Goal: Transaction & Acquisition: Book appointment/travel/reservation

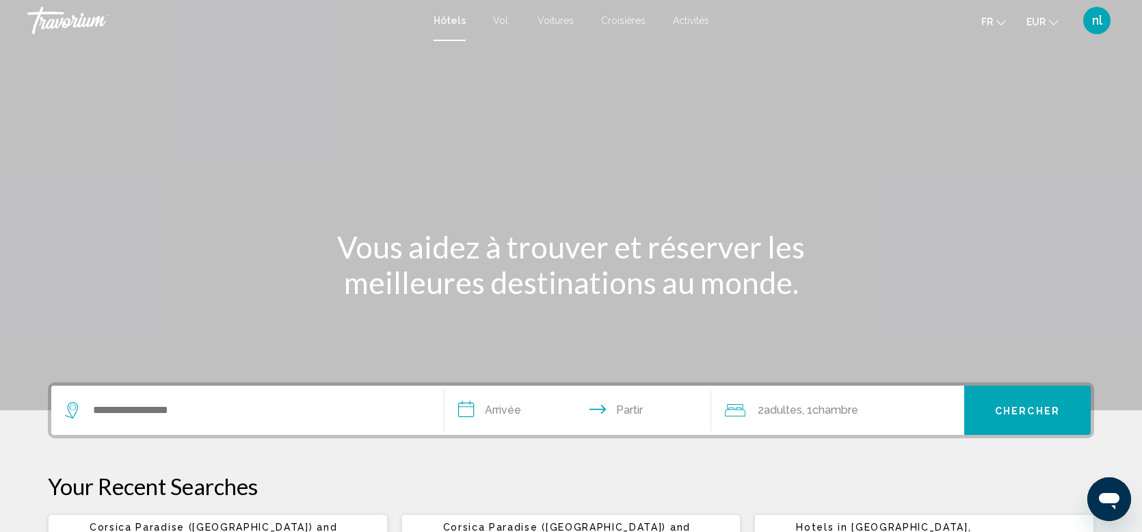
click at [884, 117] on div "Contenu principal" at bounding box center [571, 205] width 1142 height 410
click at [688, 16] on font "Activités" at bounding box center [691, 20] width 36 height 11
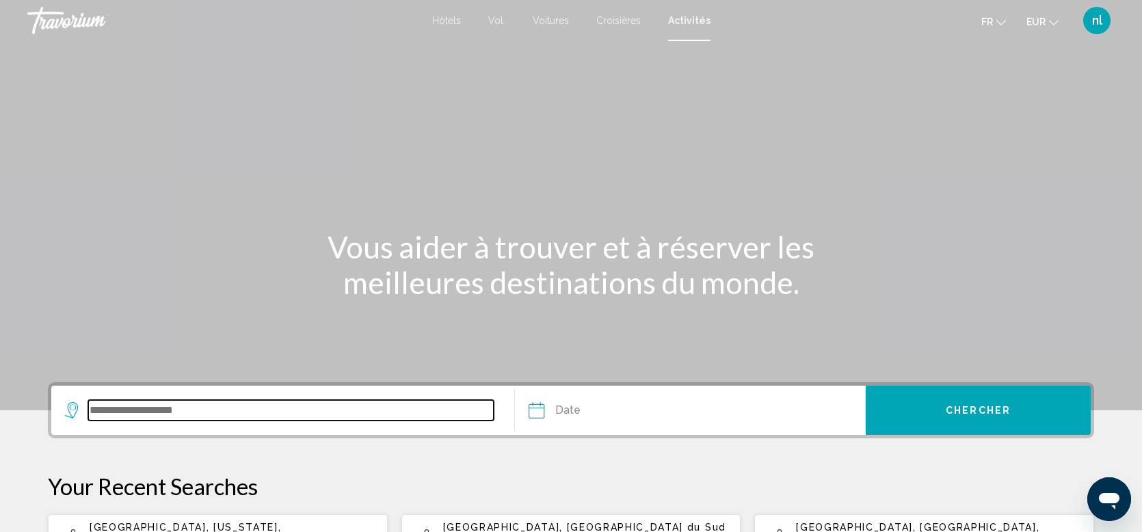
click at [362, 410] on input "Search widget" at bounding box center [291, 410] width 406 height 21
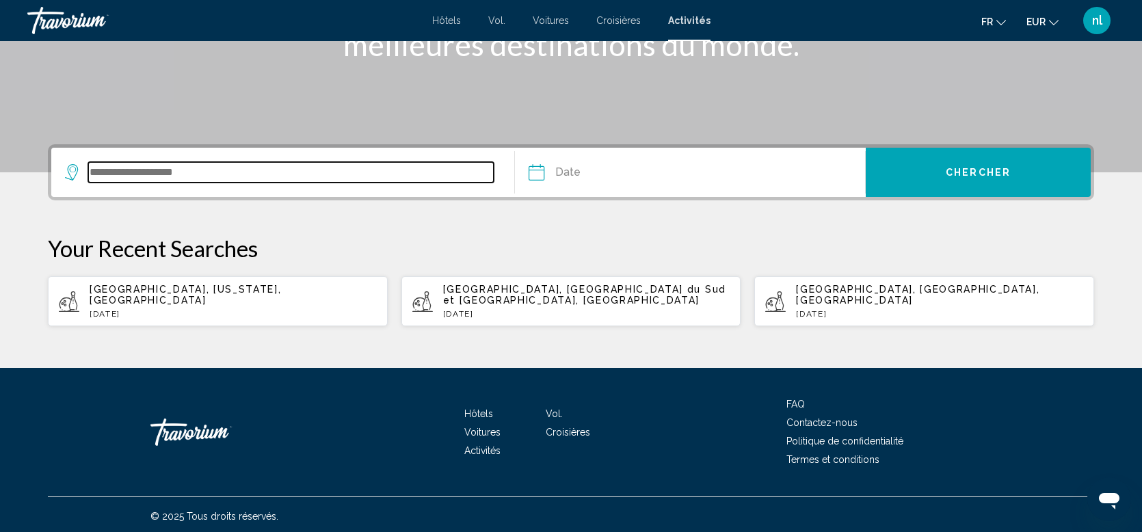
scroll to position [241, 0]
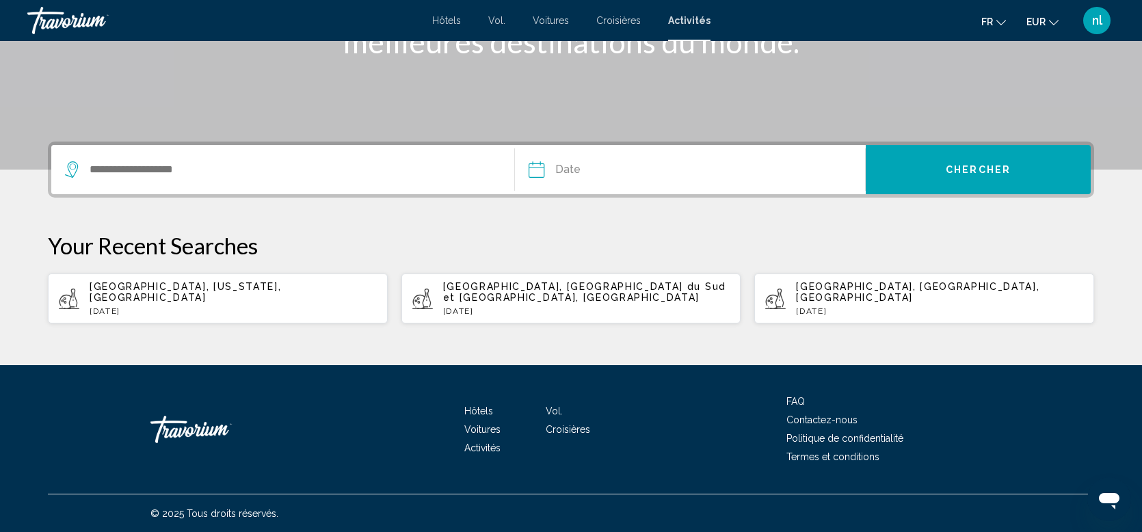
click at [637, 299] on p "[GEOGRAPHIC_DATA], [GEOGRAPHIC_DATA] du Sud et [GEOGRAPHIC_DATA], [GEOGRAPHIC_D…" at bounding box center [586, 292] width 287 height 22
type input "**********"
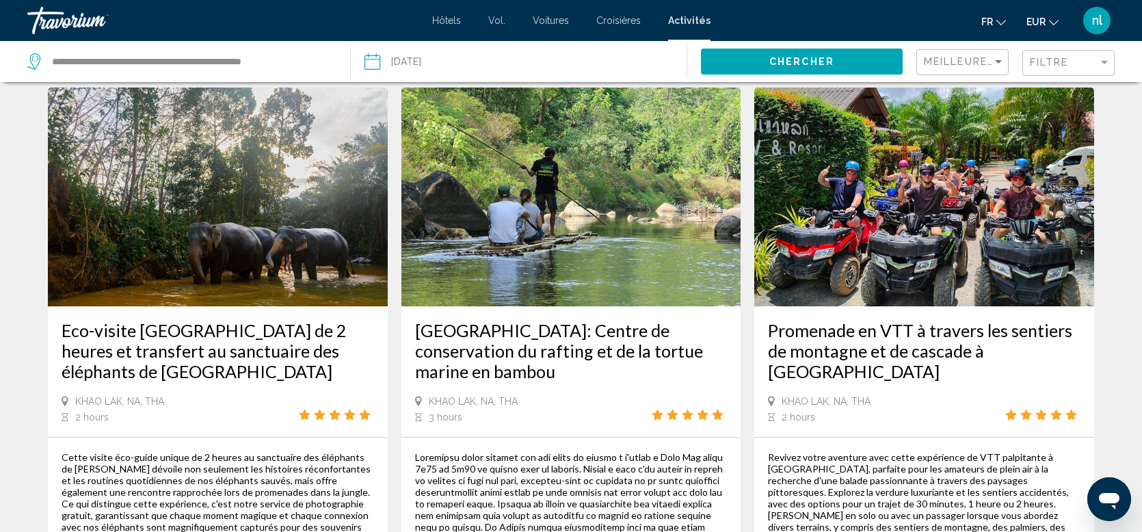
scroll to position [33, 0]
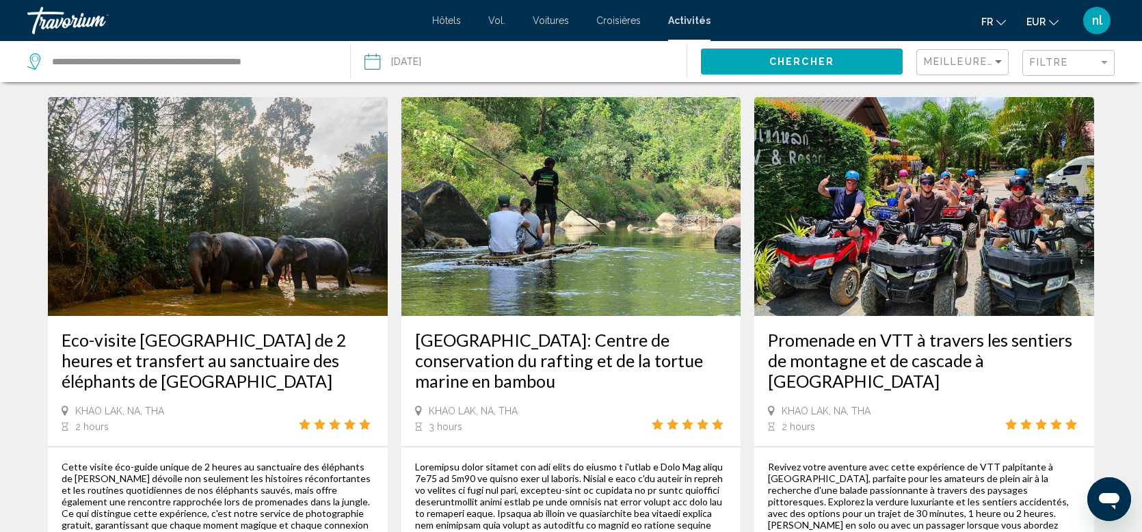
click at [1082, 53] on div "Filtre" at bounding box center [1070, 63] width 81 height 25
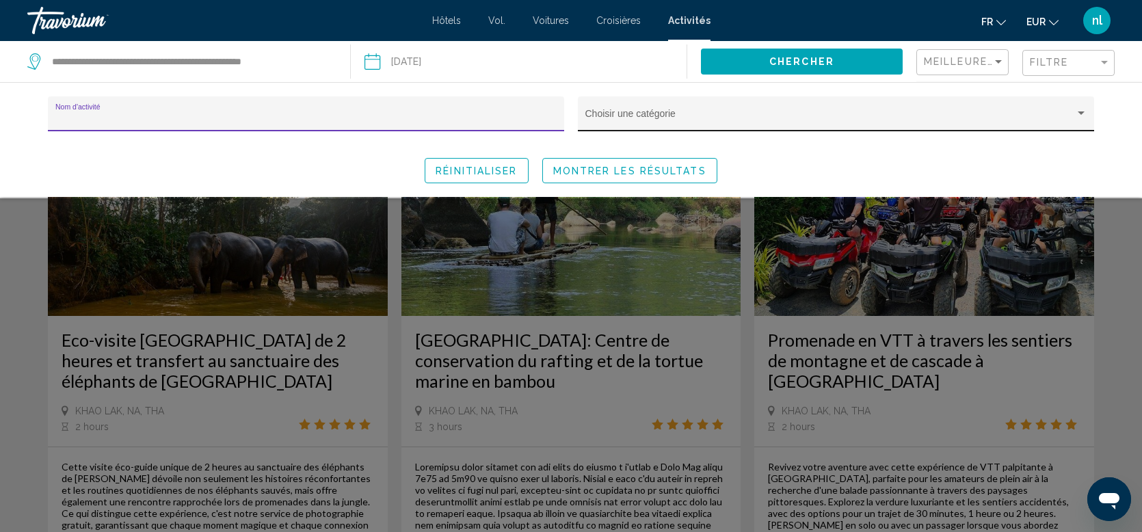
click at [1038, 107] on div "Choisir une catégorie" at bounding box center [836, 118] width 502 height 28
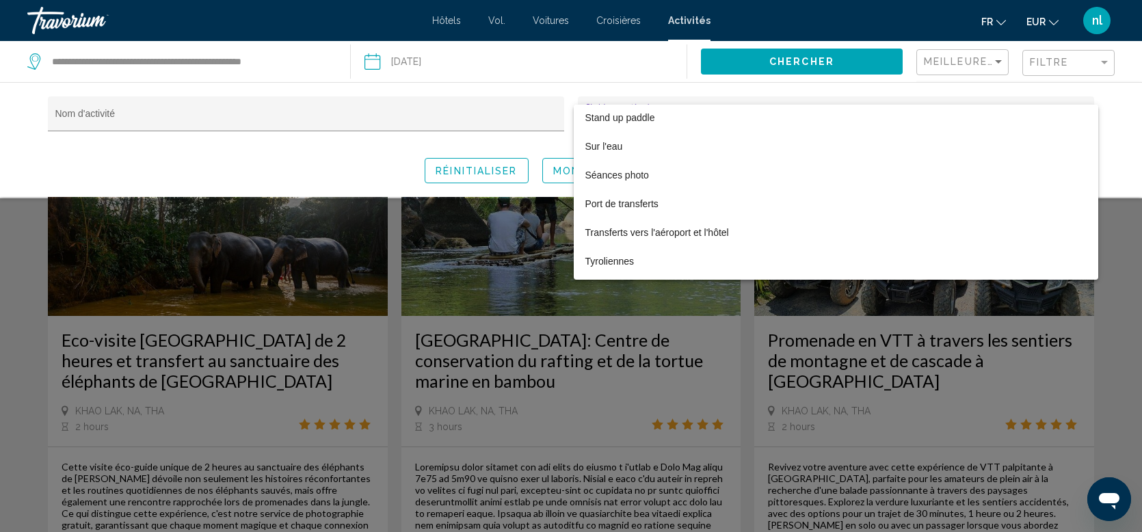
scroll to position [1704, 0]
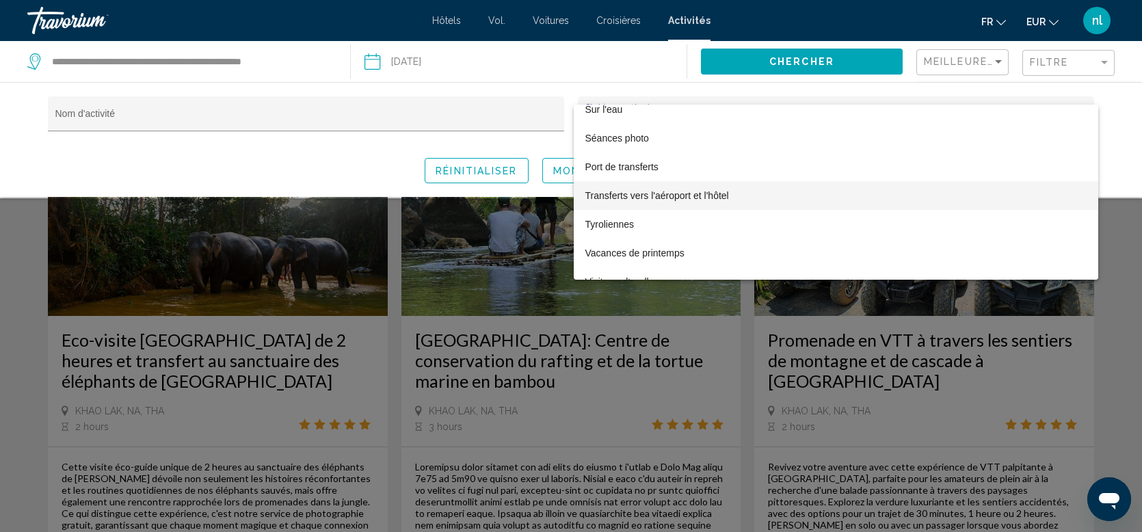
click at [719, 200] on span "Transferts vers l'aéroport et l'hôtel" at bounding box center [836, 195] width 502 height 29
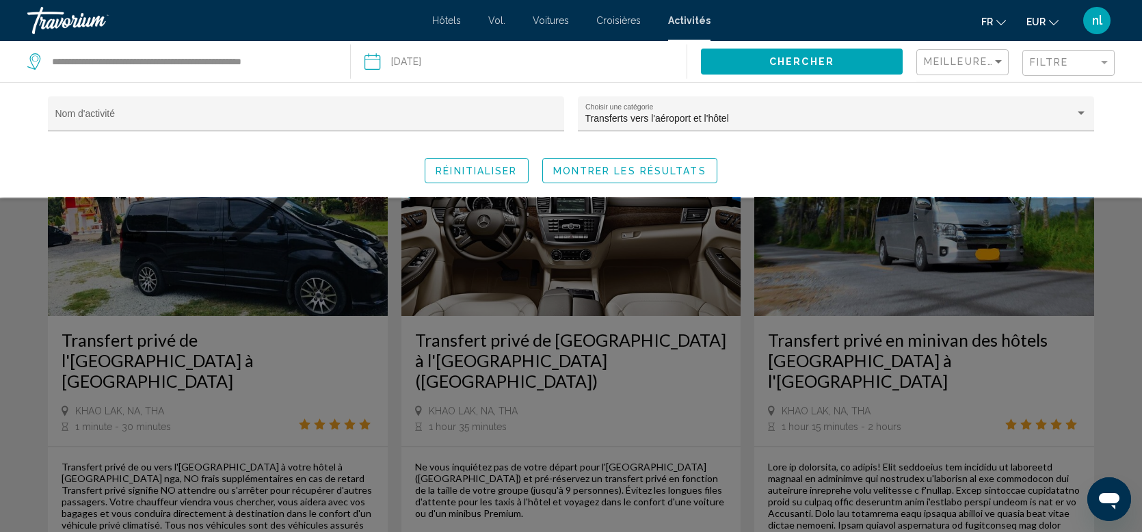
click at [691, 185] on div "Nom d'activité Transferts vers l'aéroport et l'[GEOGRAPHIC_DATA] une catégorie …" at bounding box center [571, 139] width 1142 height 115
click at [678, 169] on span "Montrer les résultats" at bounding box center [629, 171] width 153 height 11
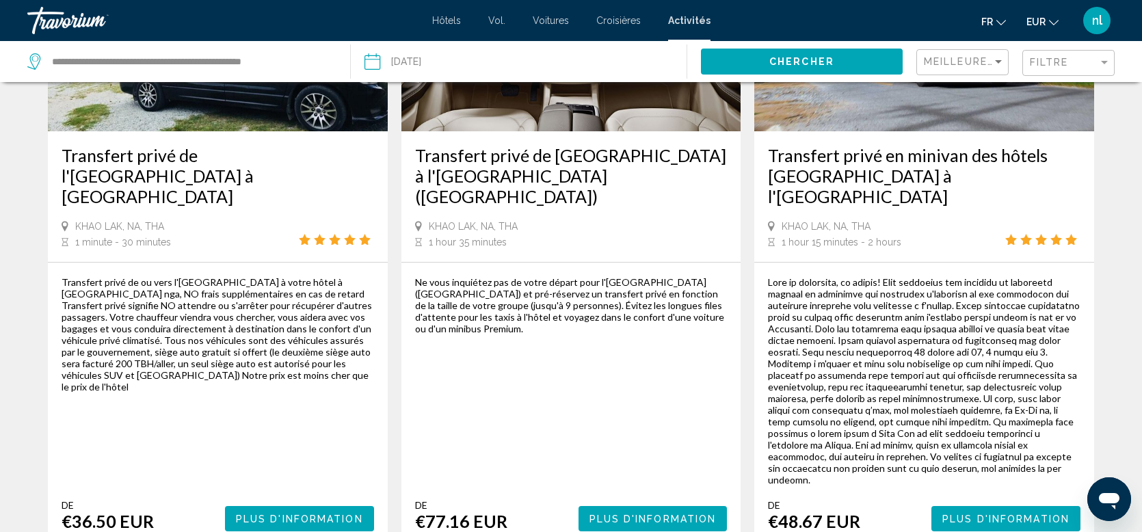
scroll to position [276, 0]
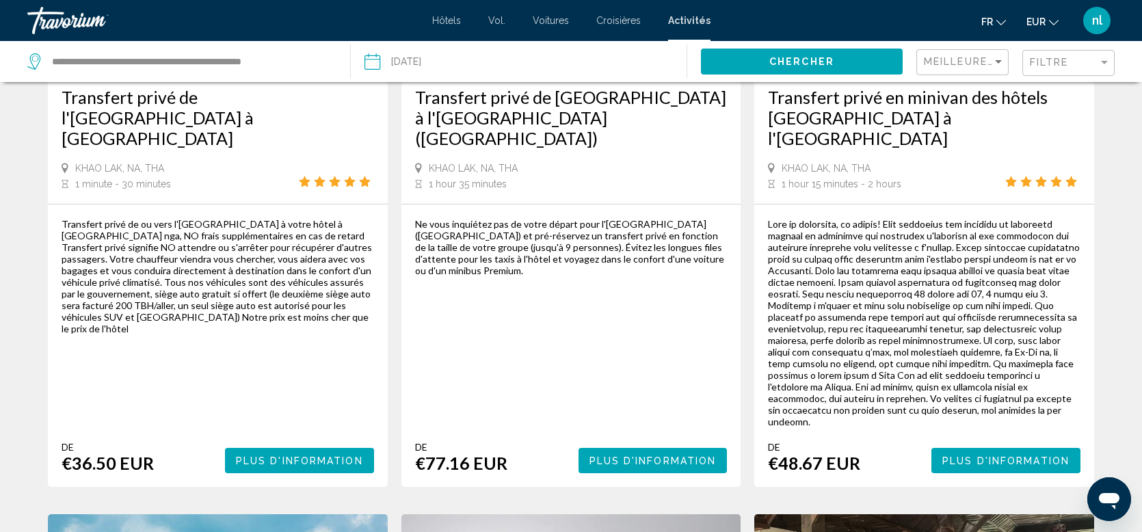
click at [294, 448] on button "Plus d'information" at bounding box center [299, 460] width 149 height 25
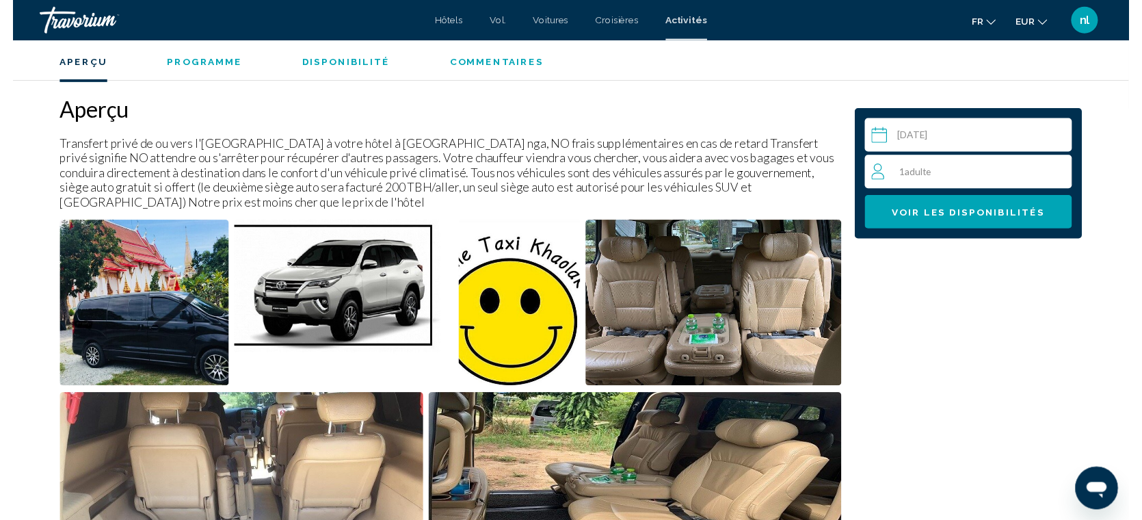
scroll to position [418, 0]
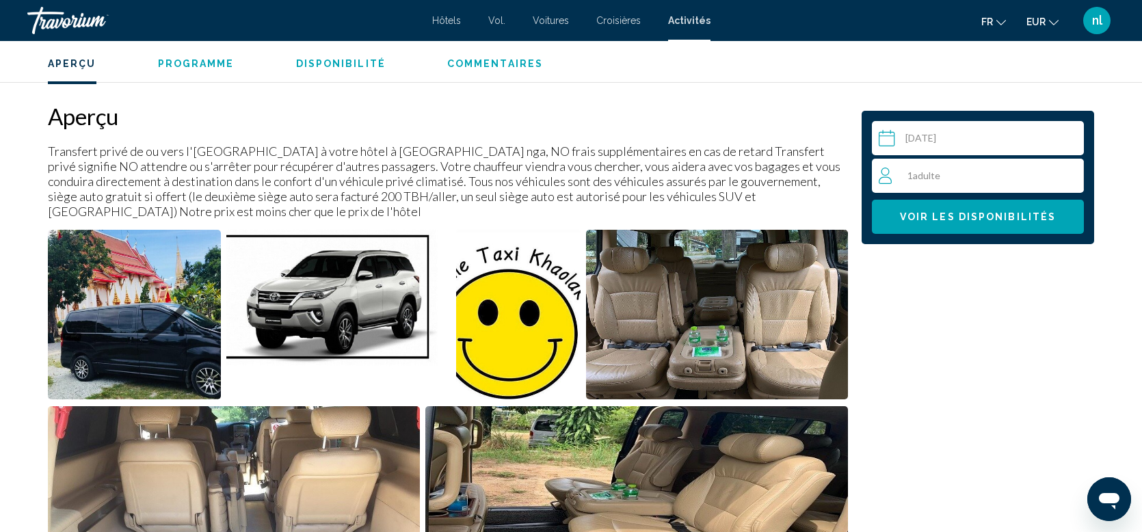
click at [1003, 128] on input "Contenu principal" at bounding box center [980, 140] width 217 height 38
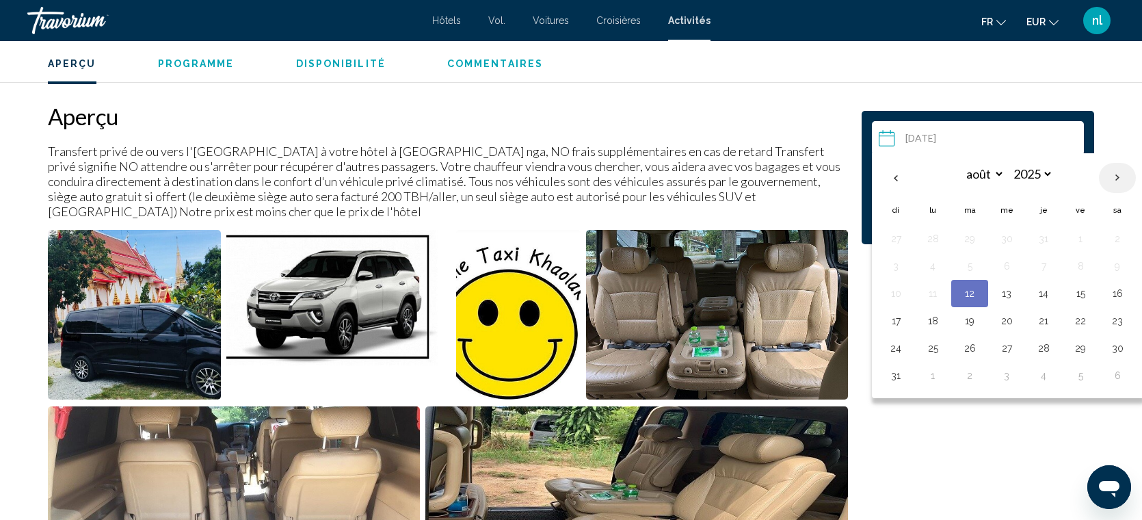
click at [1122, 178] on th "Next month" at bounding box center [1117, 178] width 37 height 30
select select "*"
click at [1005, 265] on button "10" at bounding box center [1007, 265] width 22 height 19
type input "**********"
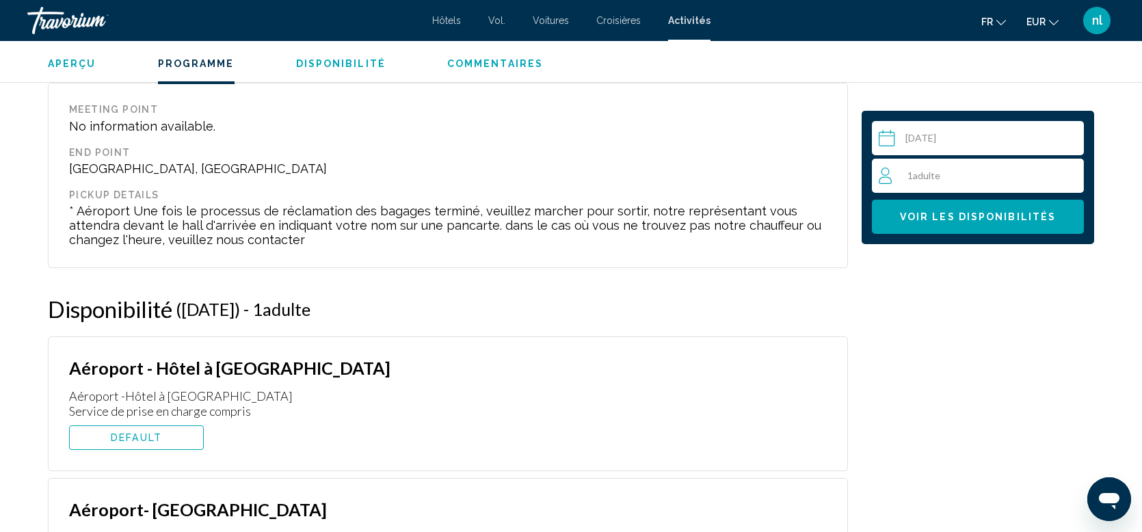
scroll to position [1670, 0]
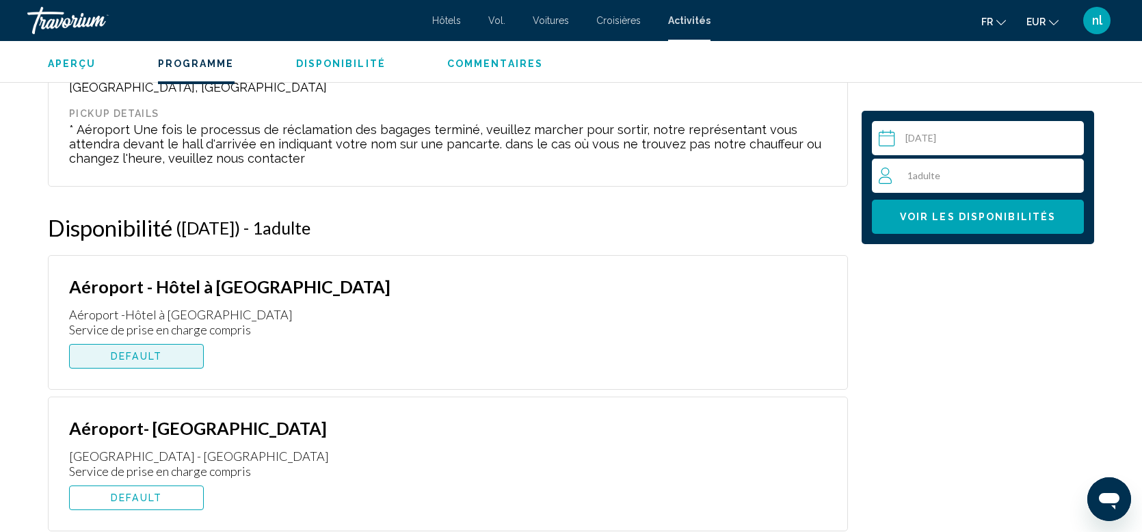
click at [137, 358] on span "DEFAULT" at bounding box center [136, 356] width 51 height 11
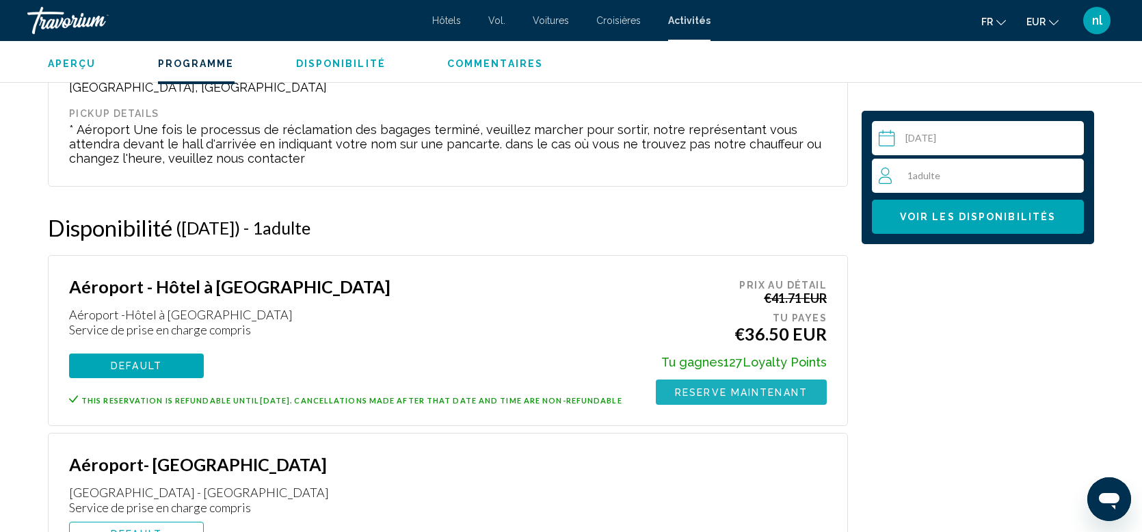
click at [729, 388] on span "Reserve maintenant" at bounding box center [741, 392] width 133 height 11
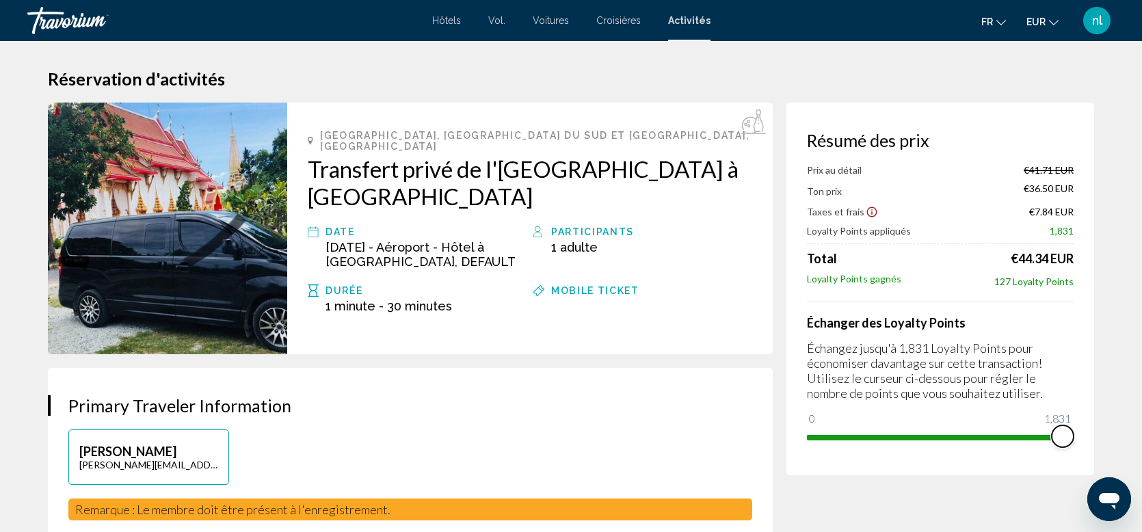
drag, startPoint x: 822, startPoint y: 414, endPoint x: 1083, endPoint y: 424, distance: 260.7
click at [1083, 424] on div "Résumé des prix Prix au détail €41.71 EUR Ton prix €36.50 EUR Taxes et frais €7…" at bounding box center [940, 289] width 308 height 373
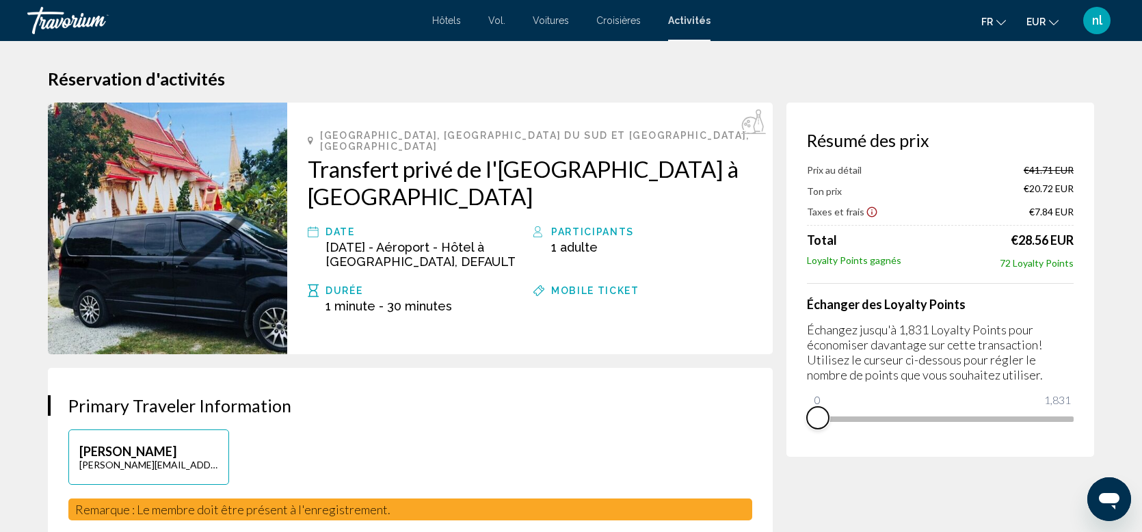
drag, startPoint x: 1061, startPoint y: 435, endPoint x: 767, endPoint y: 488, distance: 298.7
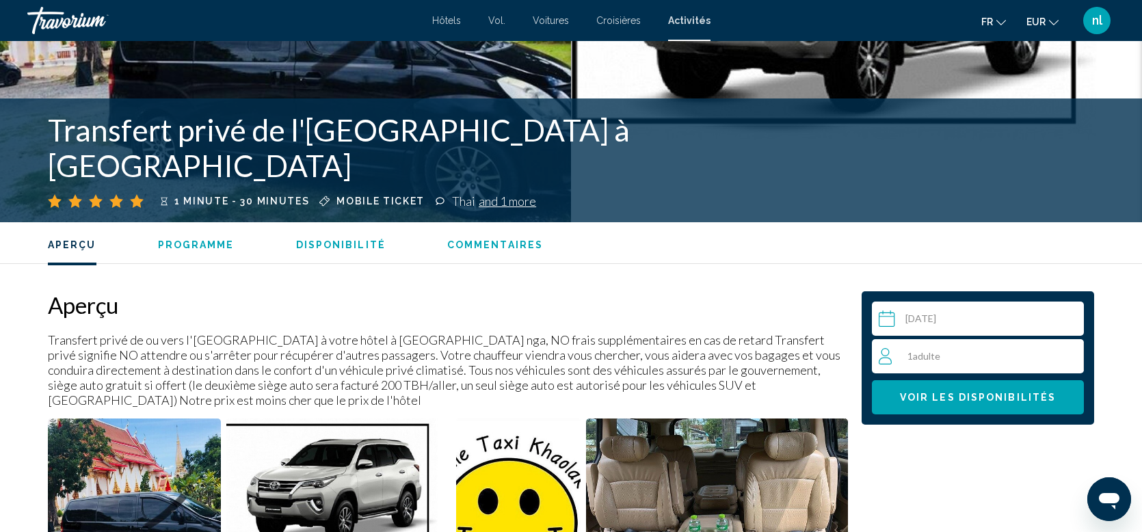
scroll to position [486, 0]
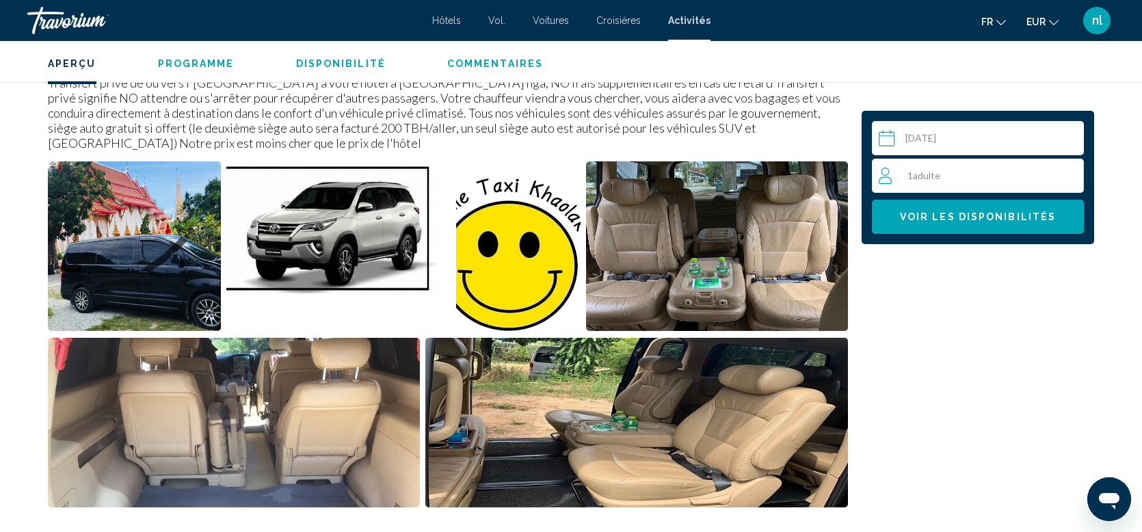
click at [1024, 171] on div "1 Adulte Adultes" at bounding box center [981, 176] width 204 height 16
click at [1068, 168] on icon "Increment adults" at bounding box center [1070, 175] width 12 height 16
click at [1021, 135] on input "Contenu principal" at bounding box center [980, 140] width 217 height 38
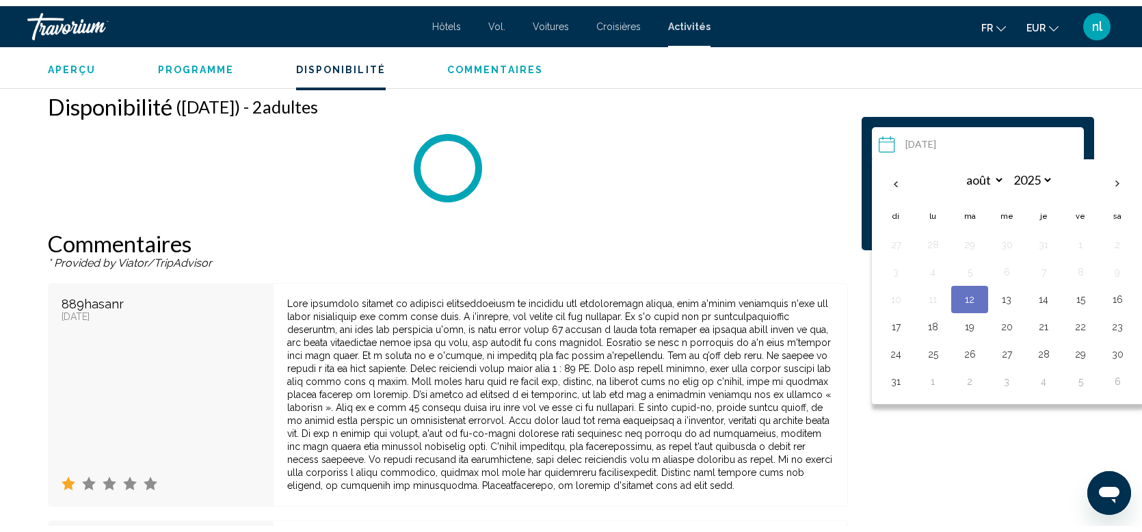
scroll to position [1803, 0]
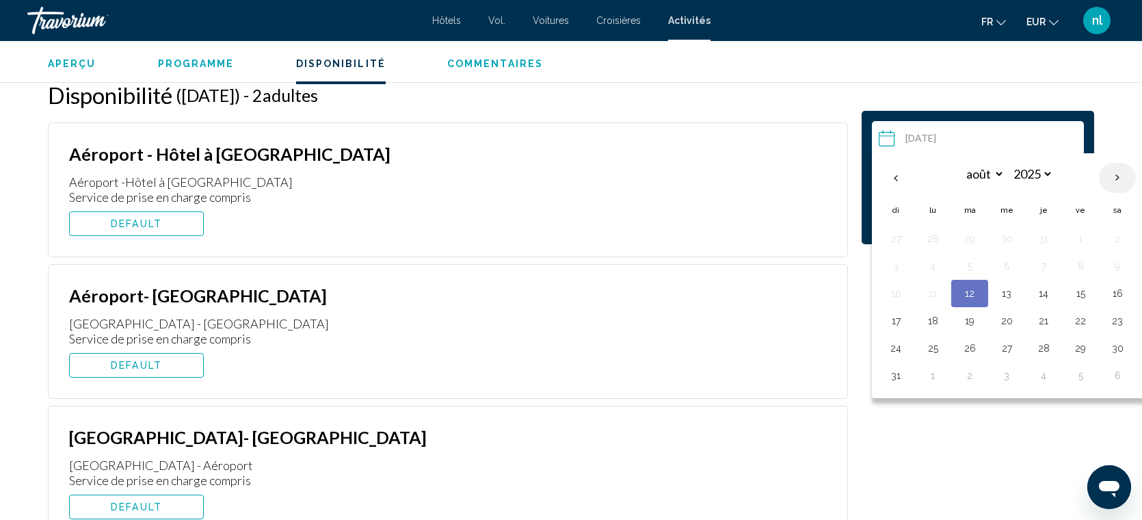
click at [1122, 173] on th "Next month" at bounding box center [1117, 178] width 37 height 30
select select "*"
click at [1003, 264] on button "10" at bounding box center [1007, 265] width 22 height 19
type input "**********"
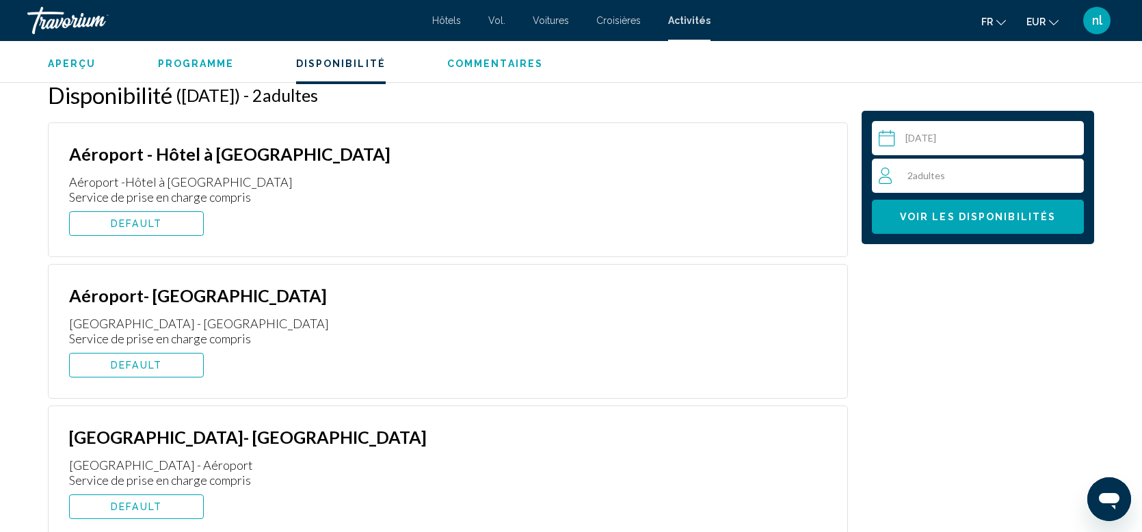
click at [975, 217] on span "Voir les disponibilités" at bounding box center [978, 217] width 156 height 11
click at [159, 223] on span "DEFAULT" at bounding box center [136, 223] width 51 height 11
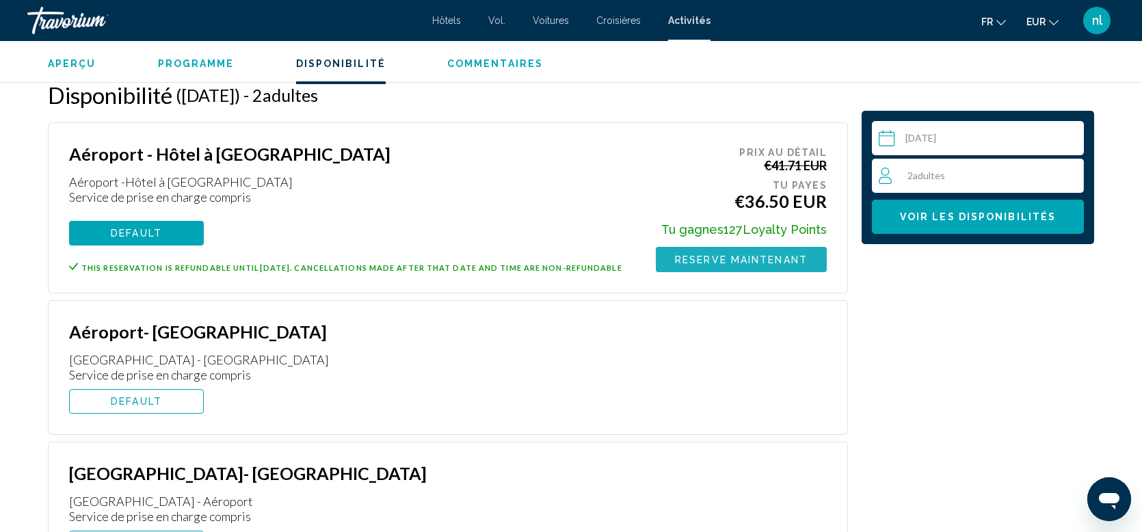
click at [735, 265] on span "Reserve maintenant" at bounding box center [741, 259] width 133 height 11
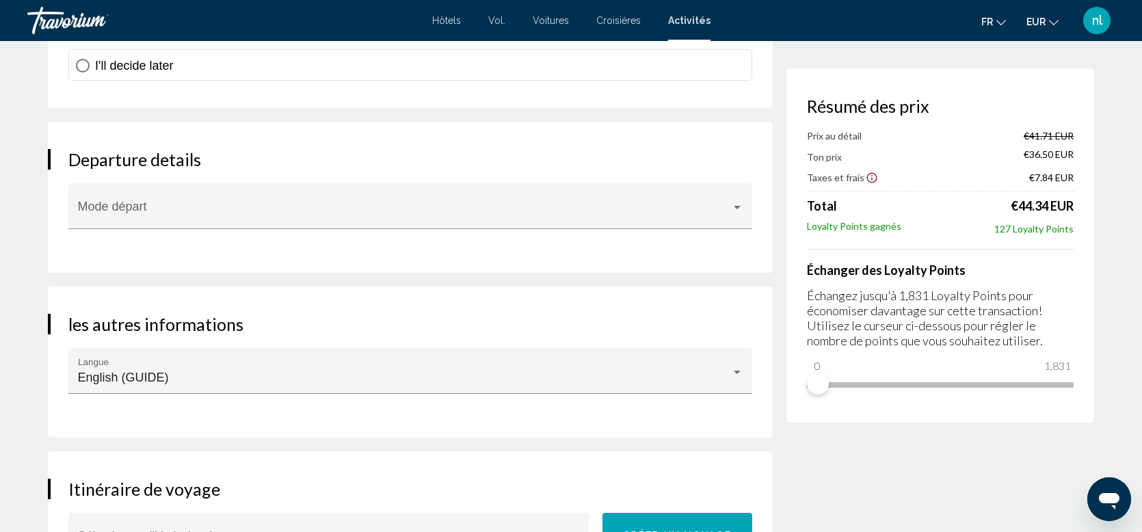
scroll to position [1381, 0]
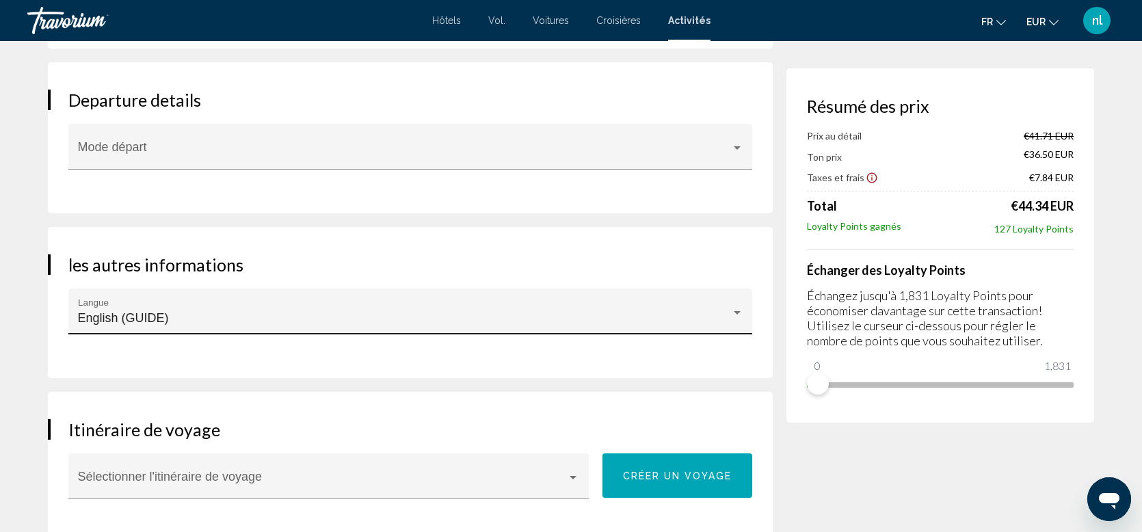
click at [739, 311] on div "Contenu principal" at bounding box center [737, 312] width 7 height 3
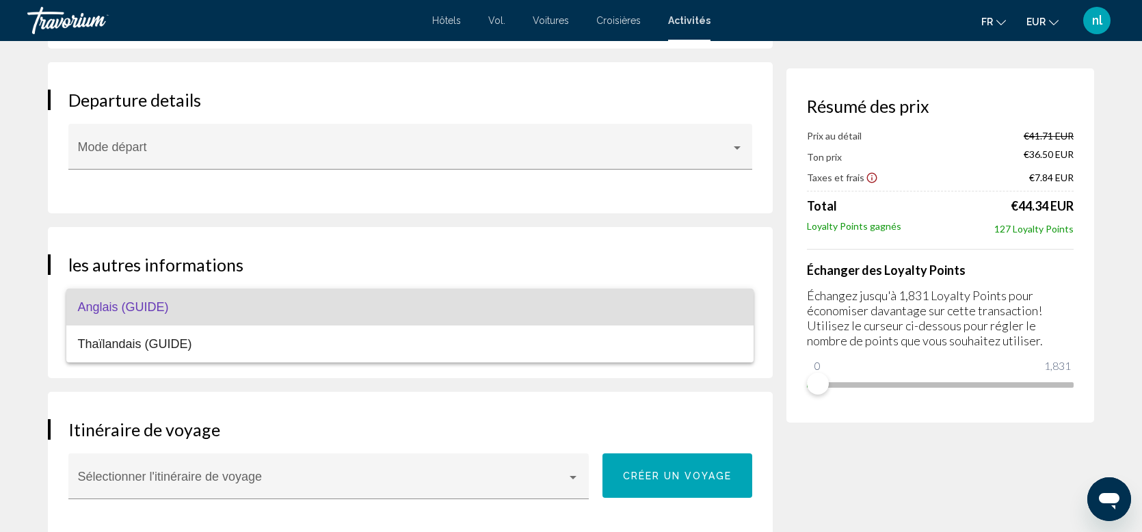
click at [739, 302] on span "Anglais (GUIDE)" at bounding box center [409, 307] width 665 height 37
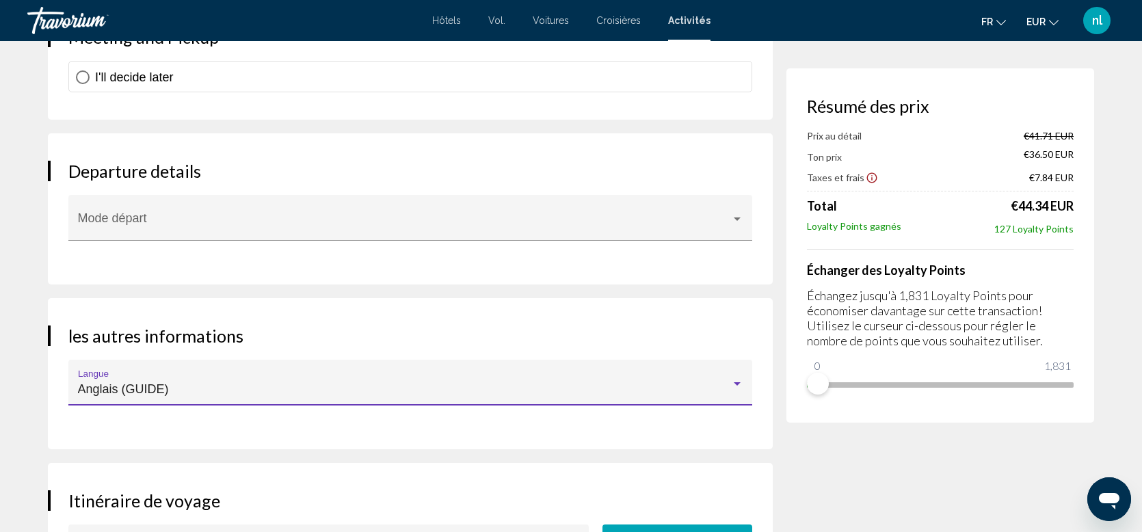
scroll to position [1293, 0]
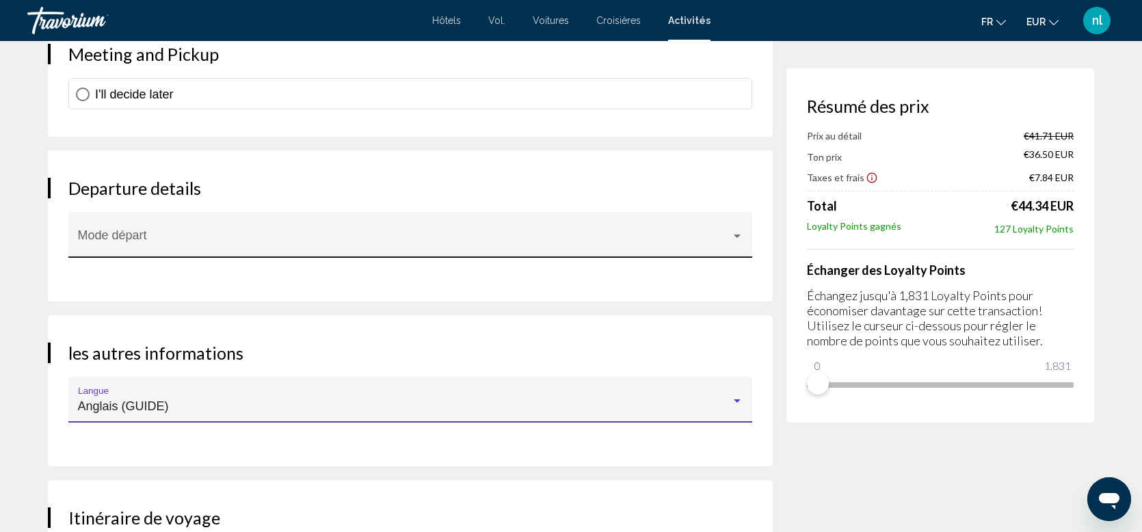
click at [743, 230] on div "Contenu principal" at bounding box center [737, 235] width 12 height 11
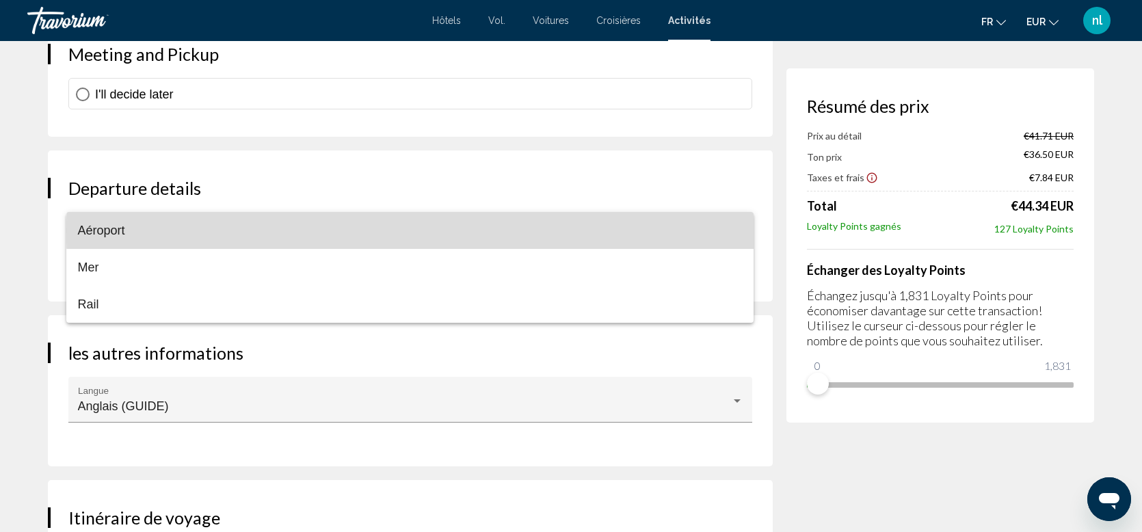
click at [737, 230] on span "Aéroport" at bounding box center [409, 230] width 665 height 37
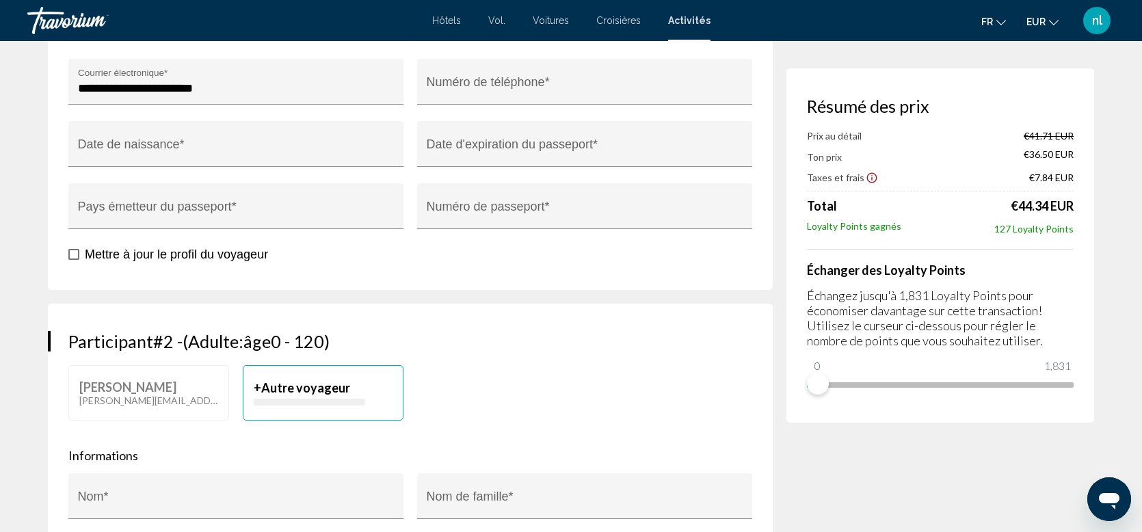
scroll to position [2900, 0]
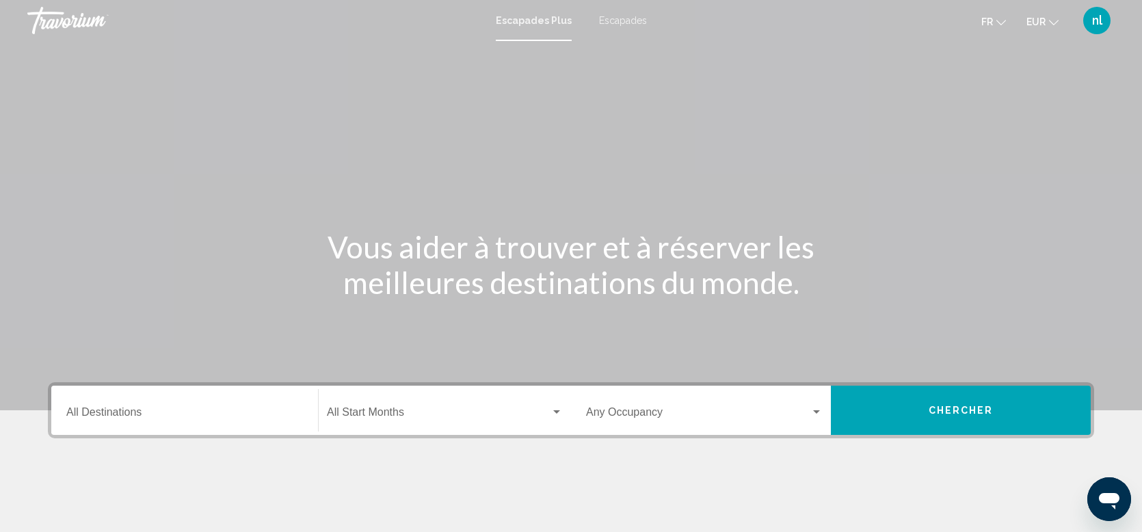
click at [234, 404] on div "Destination All Destinations" at bounding box center [184, 410] width 237 height 43
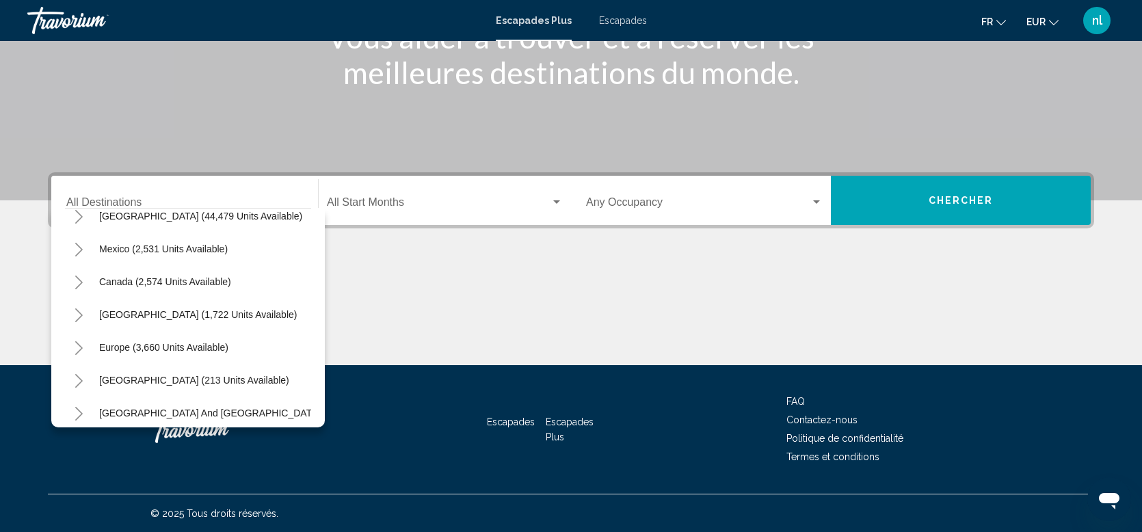
scroll to position [79, 0]
click at [74, 309] on button "Toggle Europe (3,660 units available)" at bounding box center [78, 316] width 27 height 27
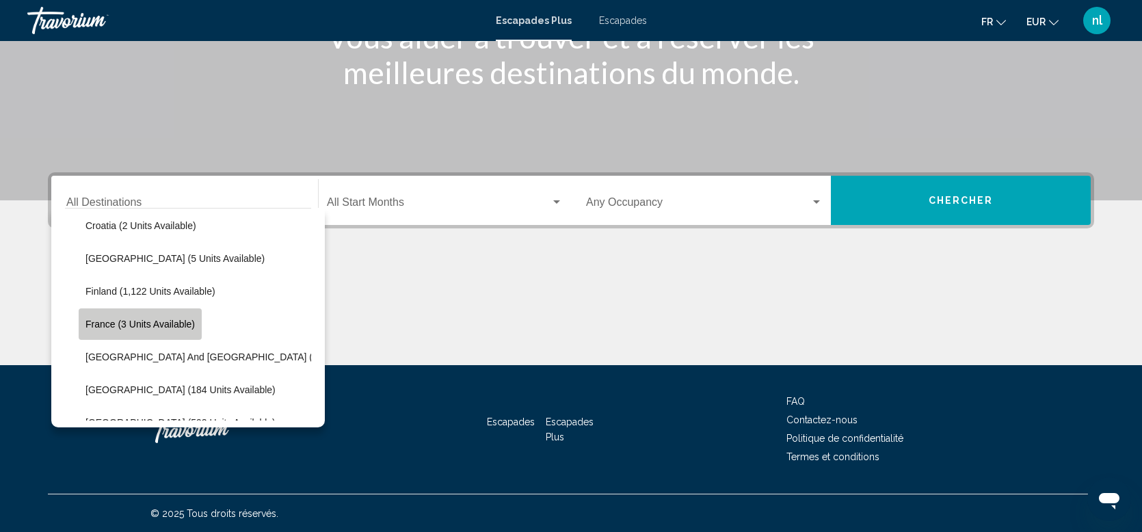
click at [176, 319] on span "France (3 units available)" at bounding box center [139, 324] width 109 height 11
type input "**********"
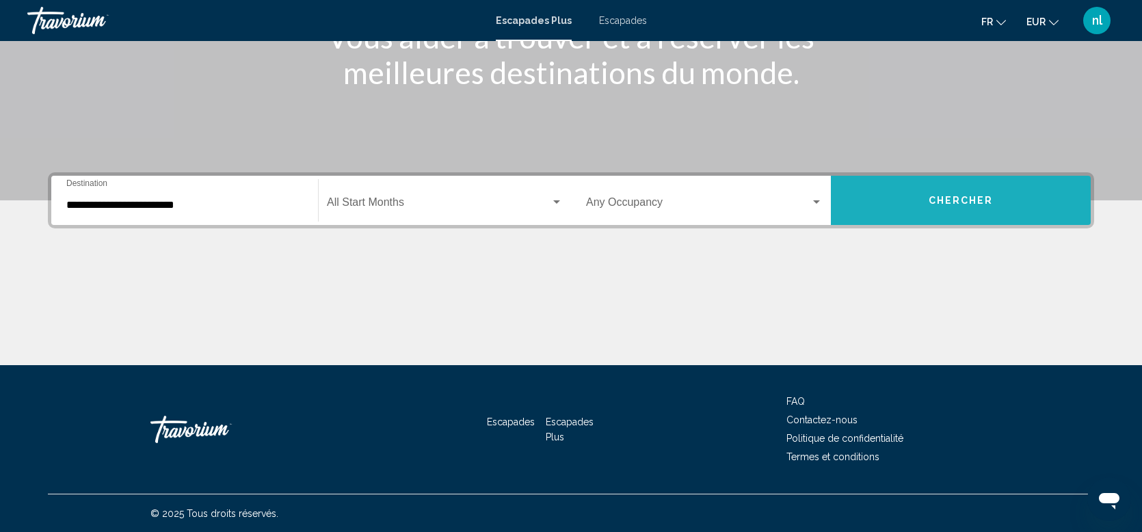
click at [997, 200] on button "Chercher" at bounding box center [961, 200] width 260 height 49
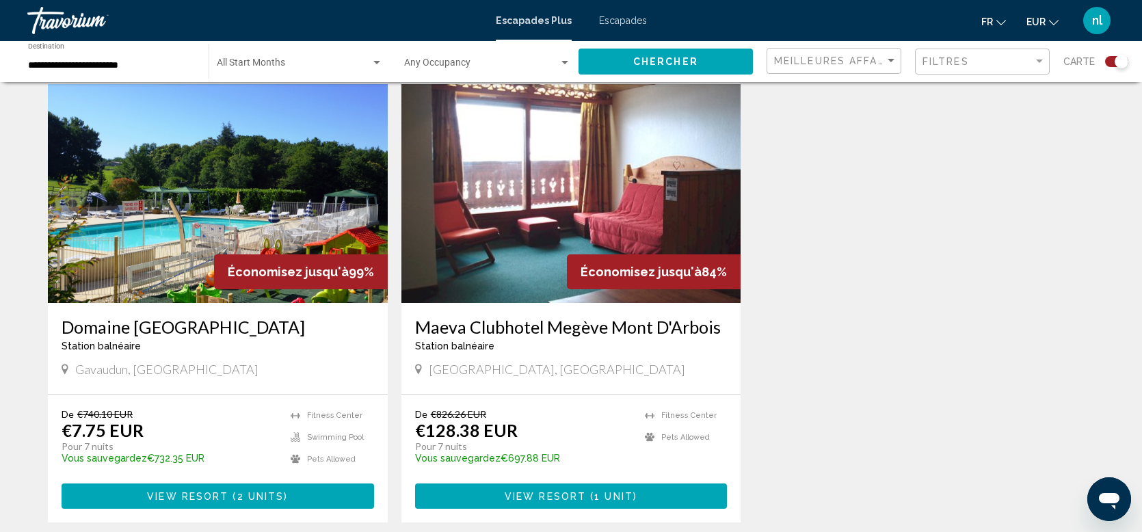
scroll to position [518, 0]
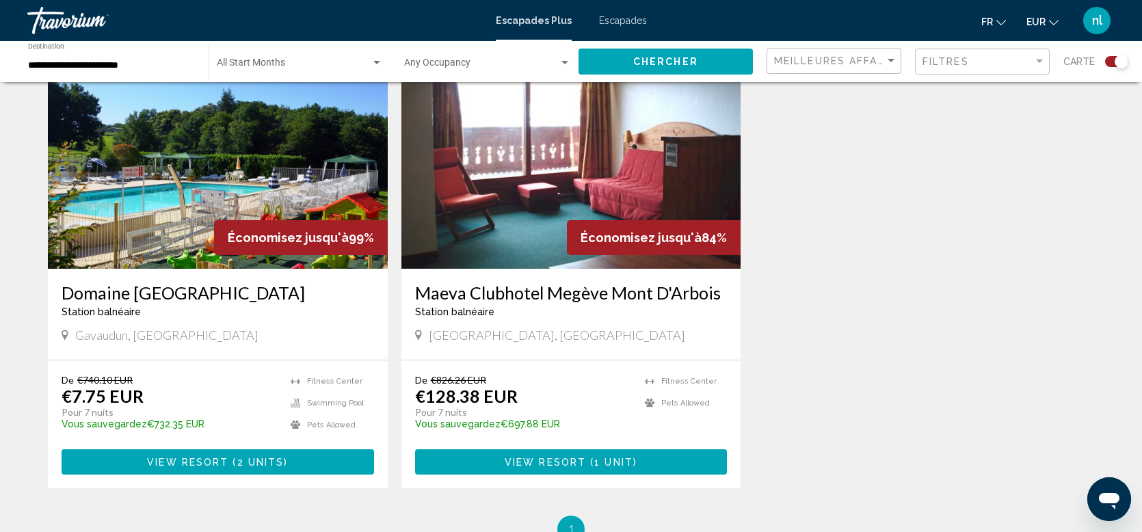
click at [576, 457] on span "View Resort" at bounding box center [545, 462] width 81 height 11
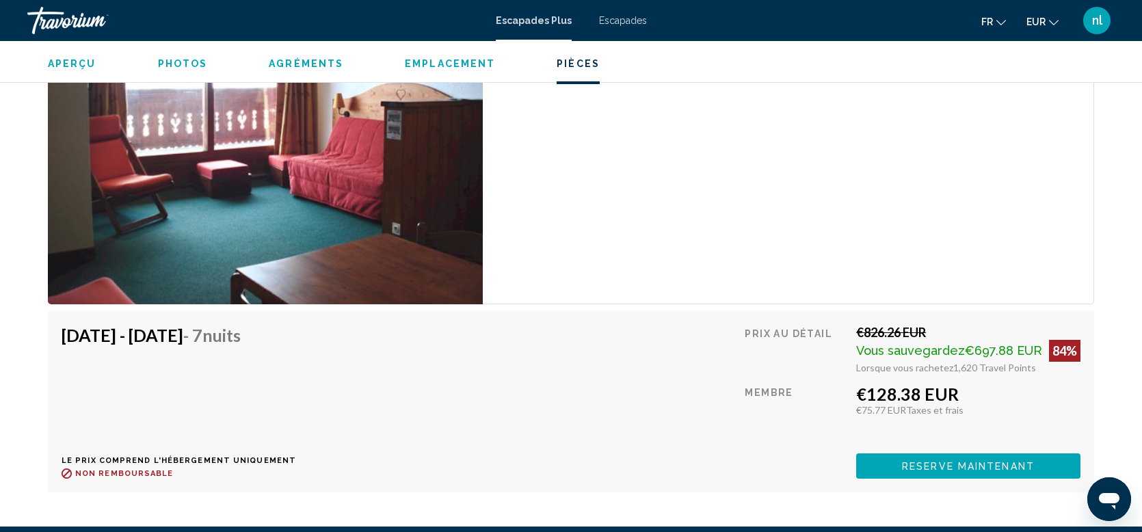
scroll to position [1561, 0]
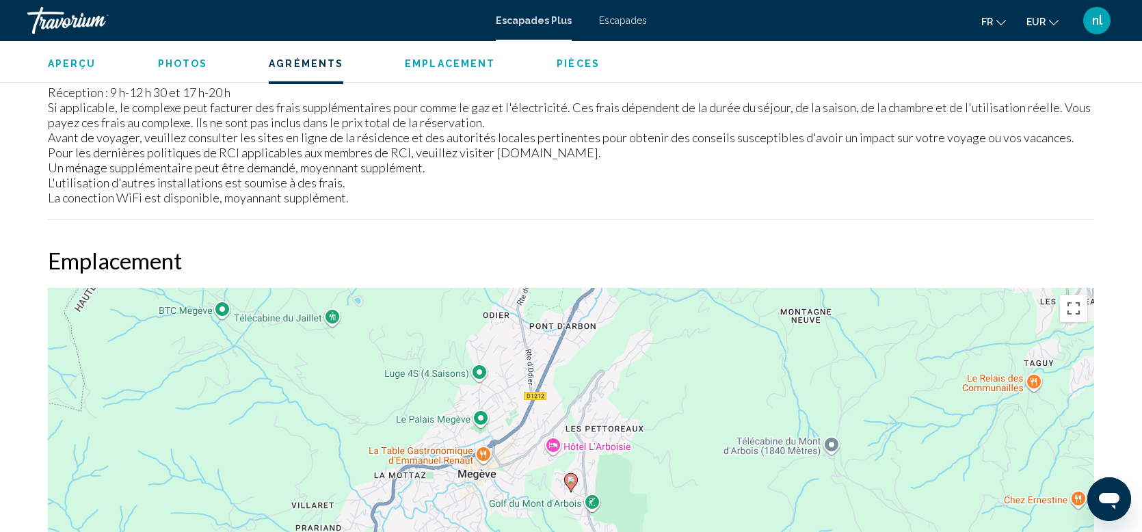
click at [613, 16] on font "Escapades" at bounding box center [623, 20] width 48 height 11
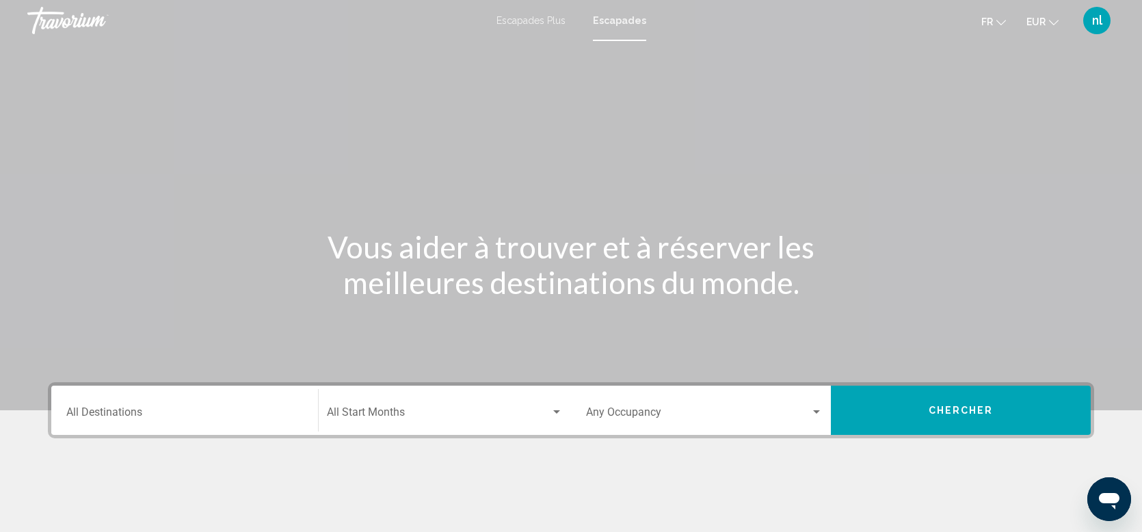
click at [199, 406] on div "Destination All Destinations" at bounding box center [184, 410] width 237 height 43
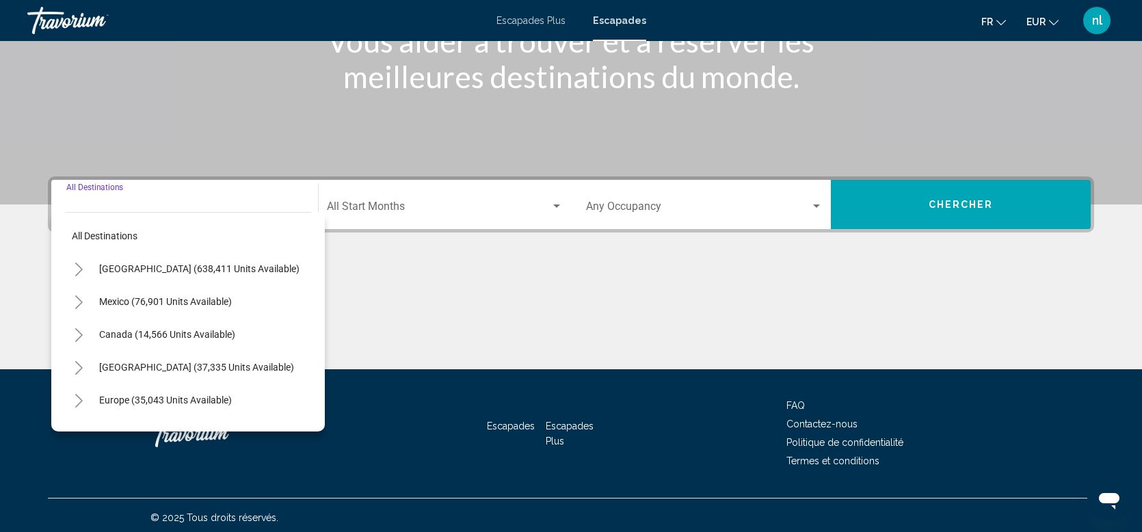
scroll to position [210, 0]
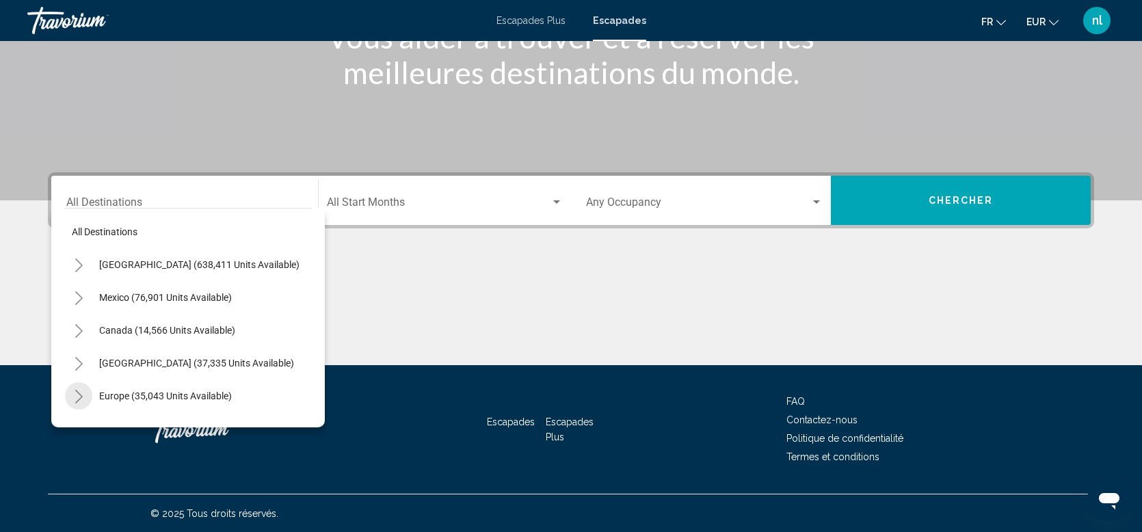
click at [75, 395] on icon "Toggle Europe (35,043 units available)" at bounding box center [79, 397] width 10 height 14
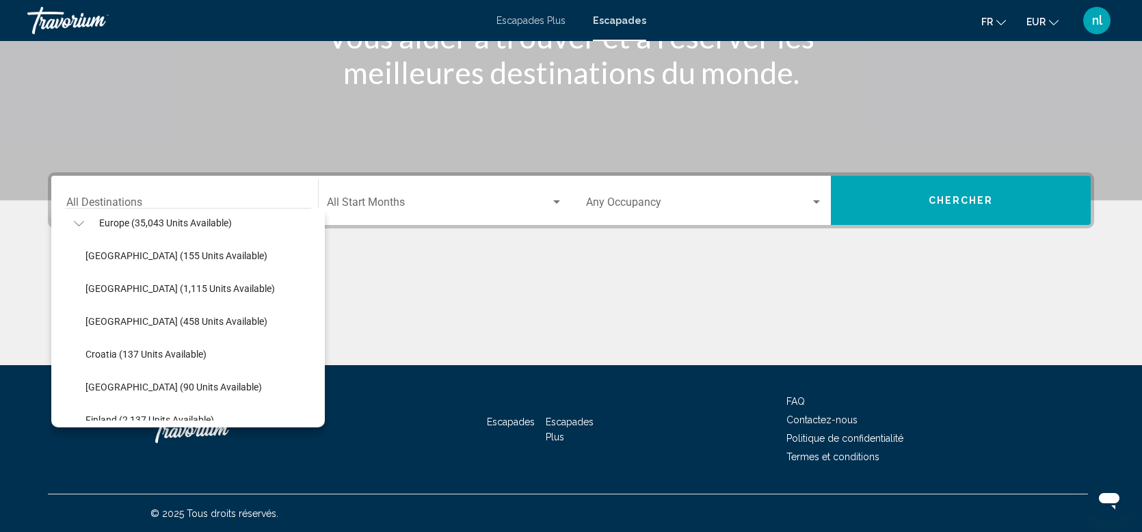
scroll to position [254, 0]
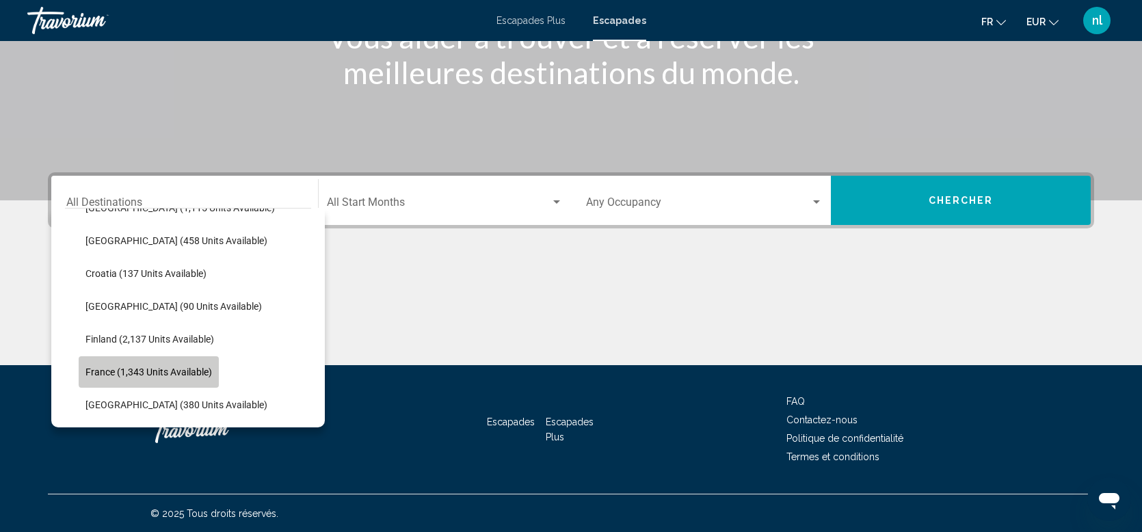
click at [196, 367] on span "France (1,343 units available)" at bounding box center [148, 372] width 127 height 11
type input "**********"
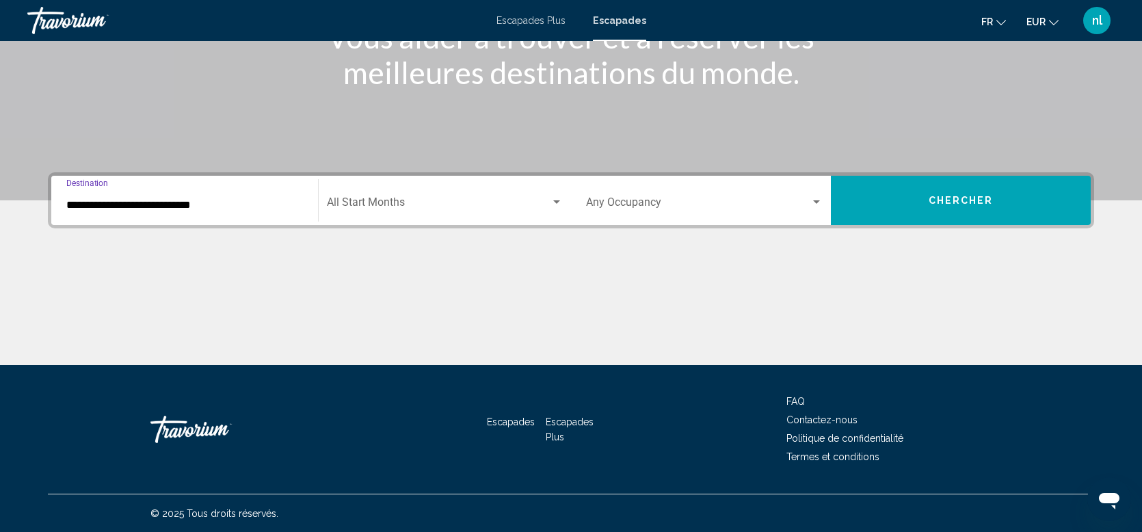
click at [921, 198] on button "Chercher" at bounding box center [961, 200] width 260 height 49
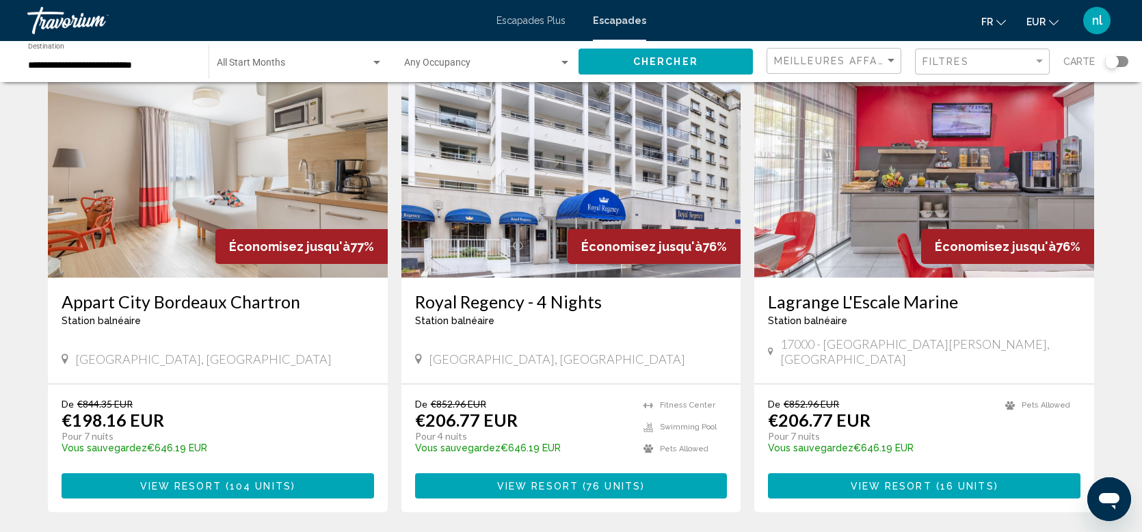
scroll to position [1605, 0]
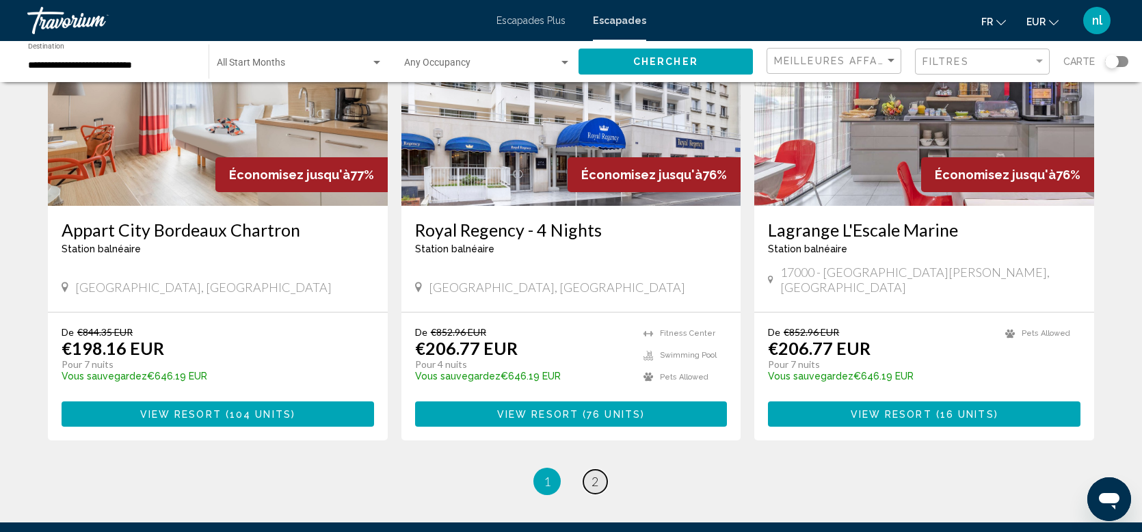
click at [588, 470] on link "page 2" at bounding box center [595, 482] width 24 height 24
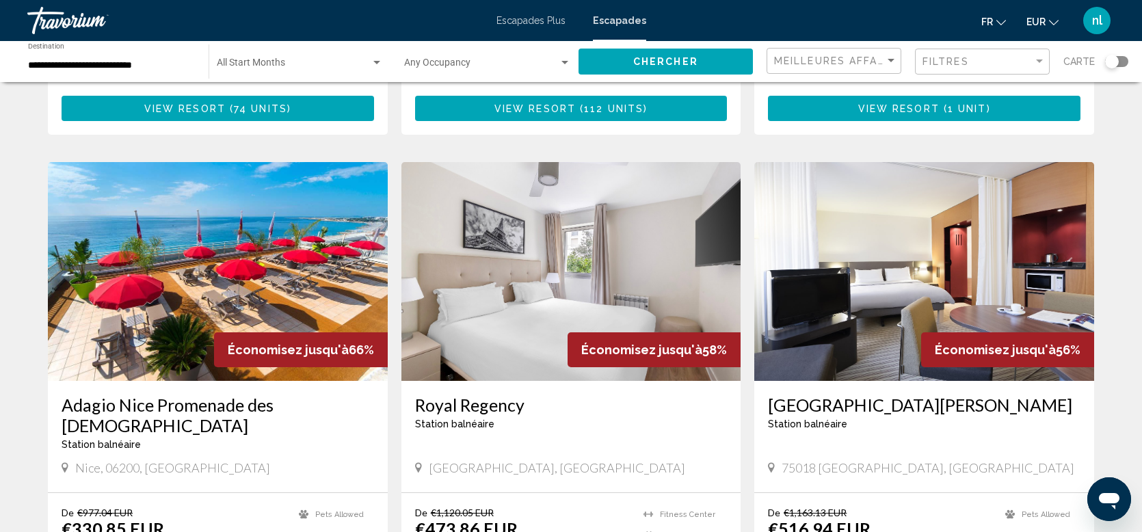
scroll to position [29, 0]
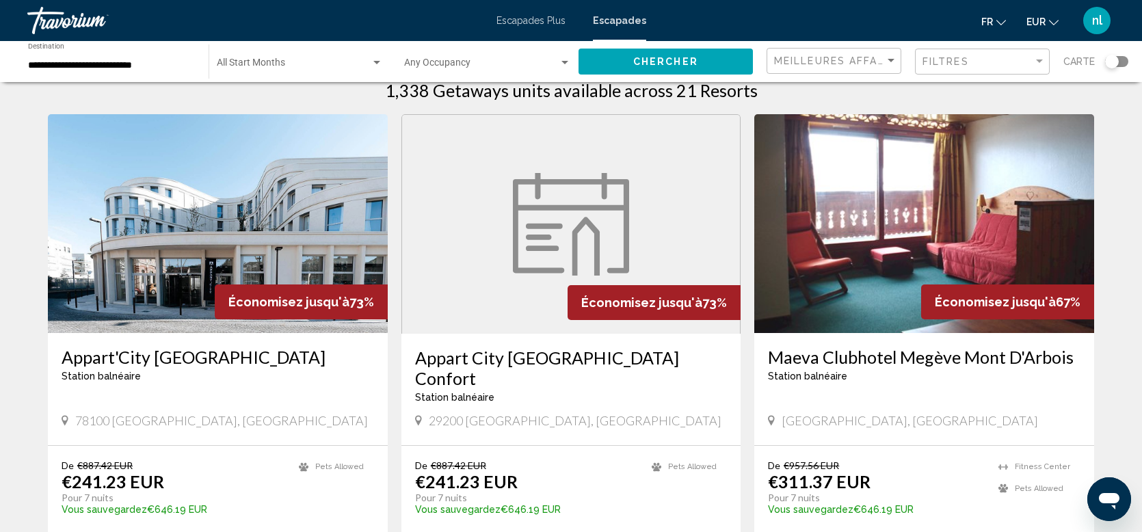
click at [541, 17] on font "Escapades Plus" at bounding box center [531, 20] width 69 height 11
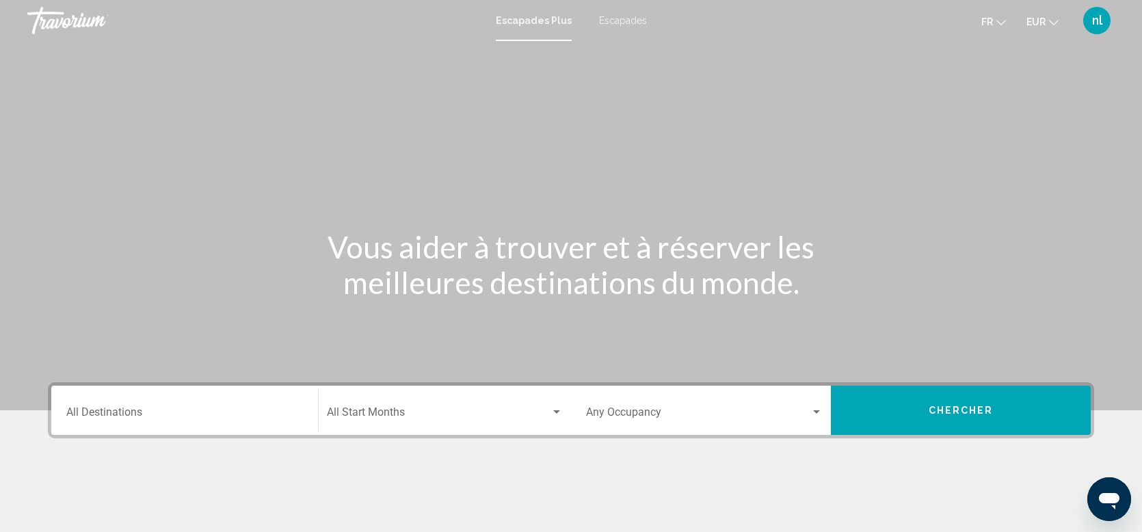
click at [240, 406] on div "Destination All Destinations" at bounding box center [184, 410] width 237 height 43
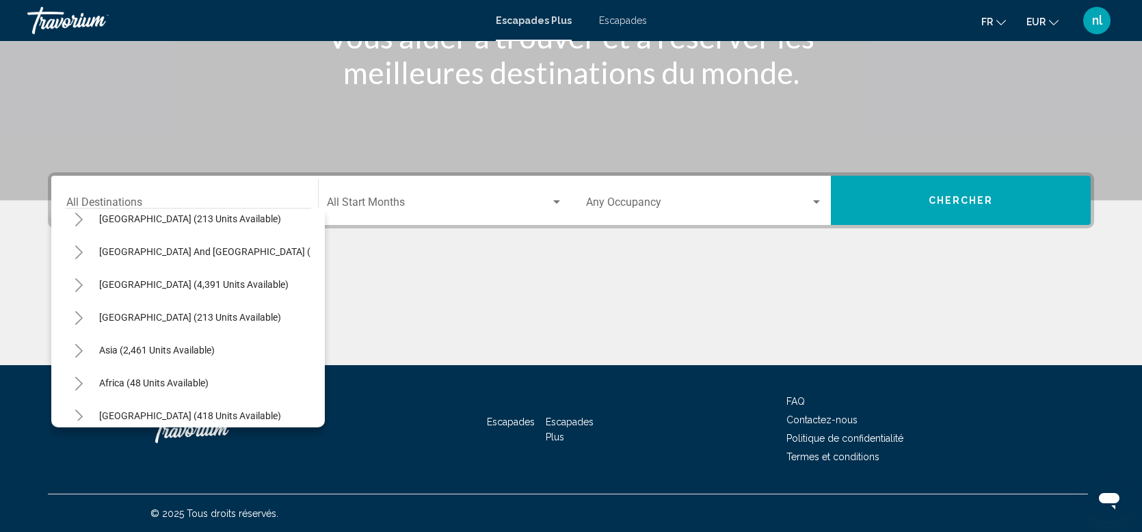
scroll to position [219, 0]
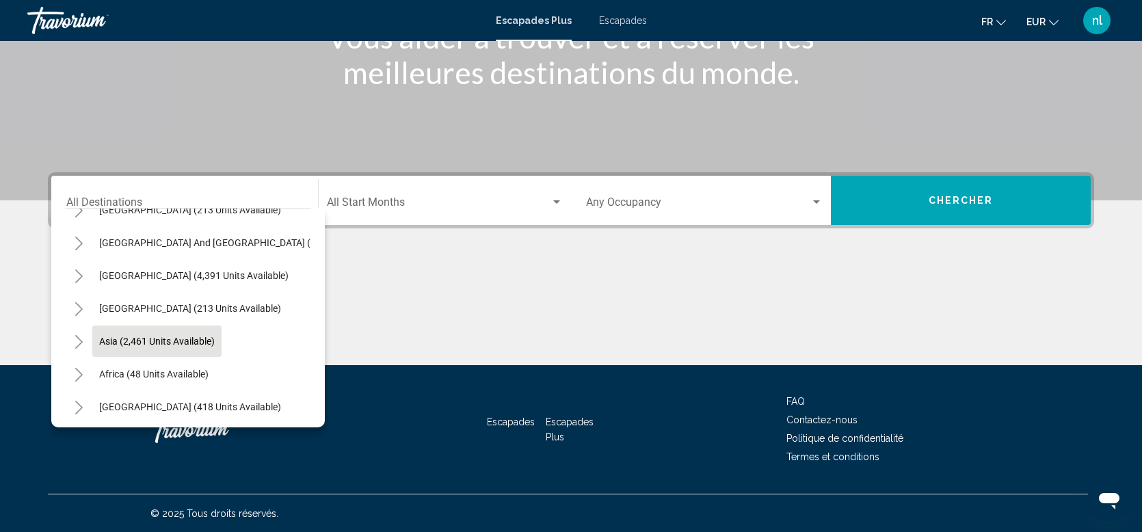
click at [196, 336] on span "Asia (2,461 units available)" at bounding box center [157, 341] width 116 height 11
type input "**********"
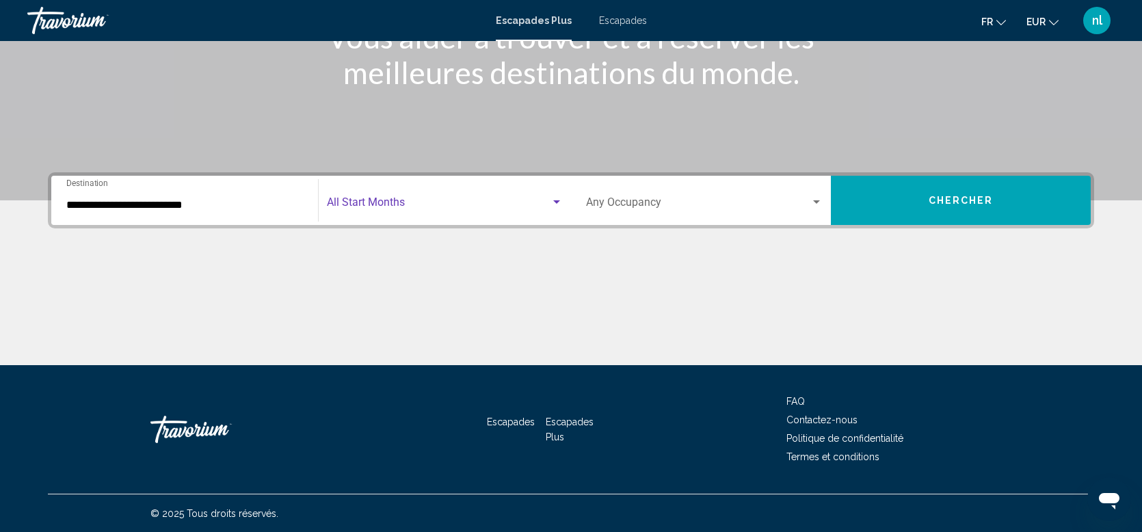
click at [407, 207] on span "Search widget" at bounding box center [439, 205] width 224 height 12
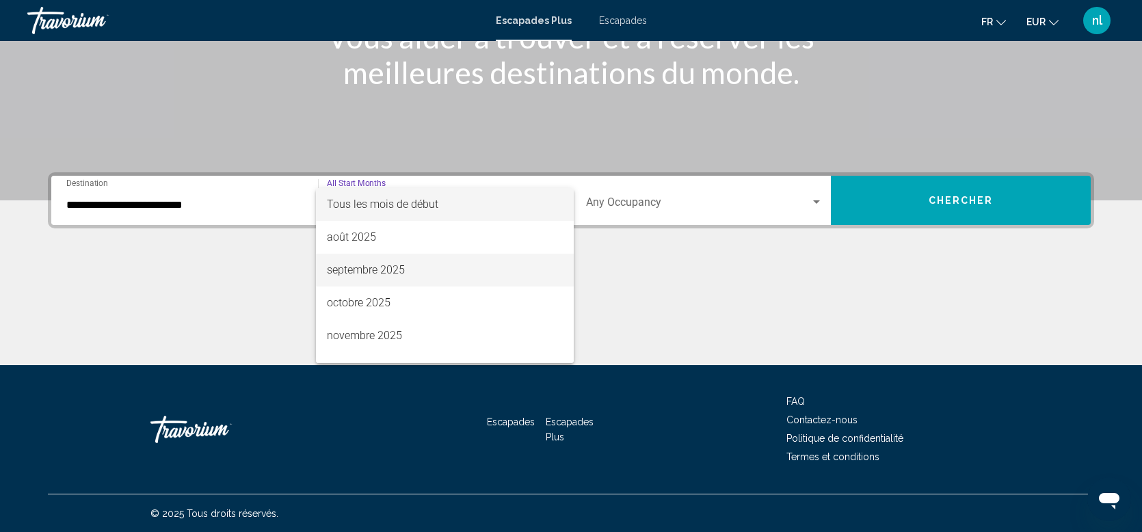
click at [385, 271] on font "septembre 2025" at bounding box center [366, 269] width 78 height 13
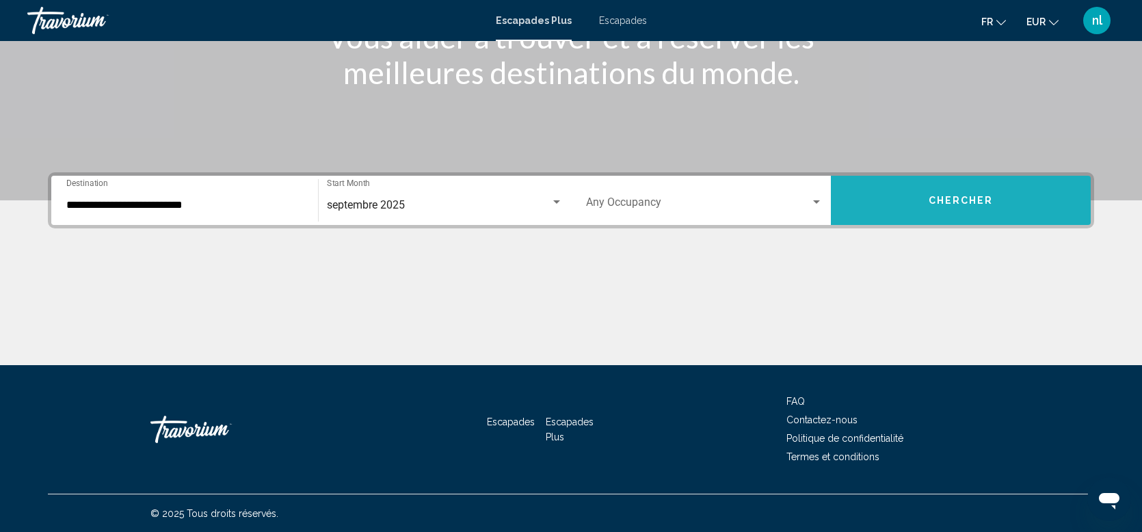
click at [921, 204] on button "Chercher" at bounding box center [961, 200] width 260 height 49
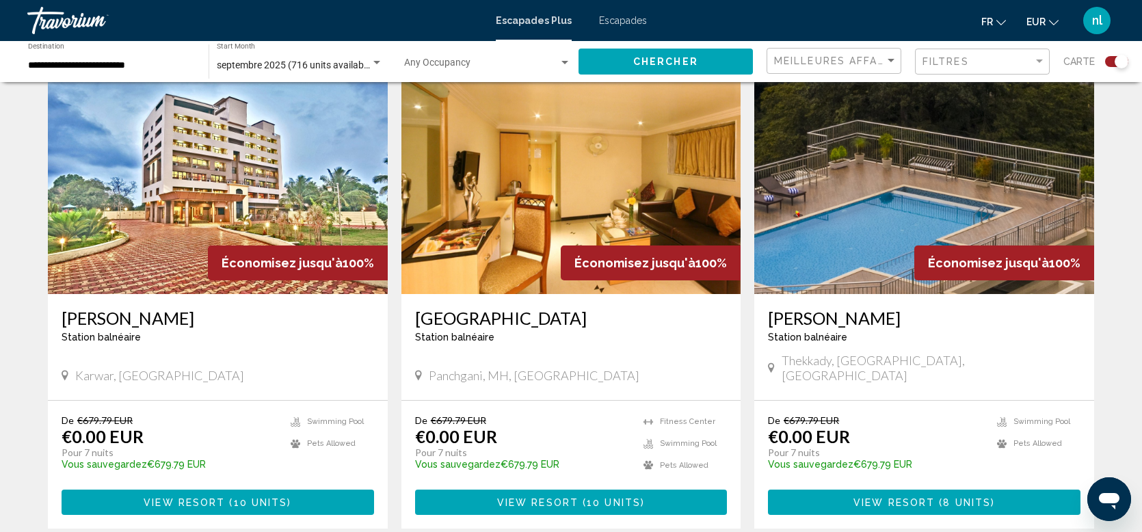
scroll to position [1981, 0]
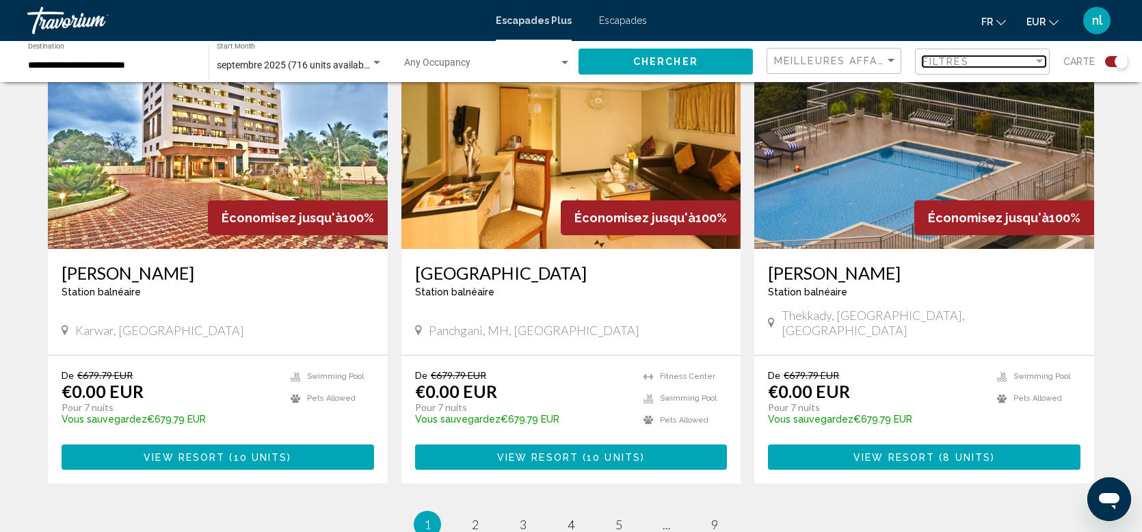
click at [952, 59] on span "Filtres" at bounding box center [946, 61] width 47 height 11
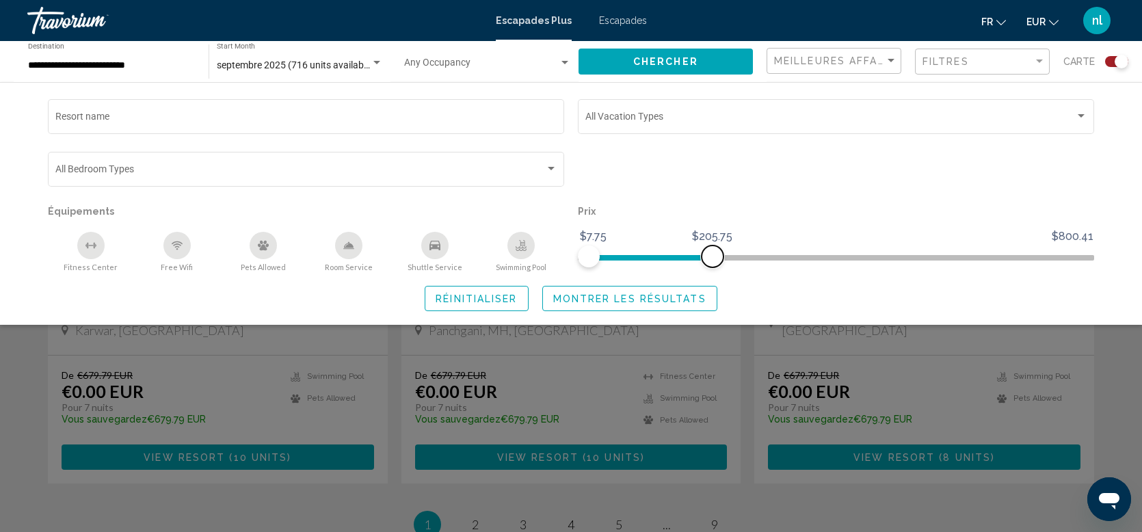
drag, startPoint x: 1081, startPoint y: 254, endPoint x: 713, endPoint y: 282, distance: 369.7
click at [713, 282] on div "Resort name Vacation Types All Vacation Types Bedroom Types All Bedroom Types É…" at bounding box center [571, 203] width 1101 height 215
click at [693, 297] on span "Montrer les résultats" at bounding box center [629, 298] width 153 height 11
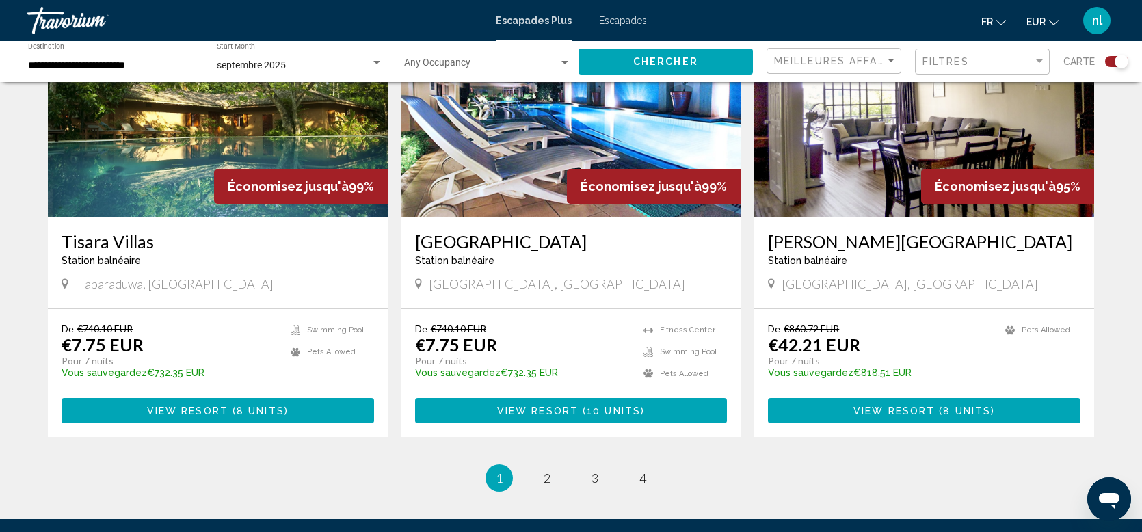
scroll to position [2058, 0]
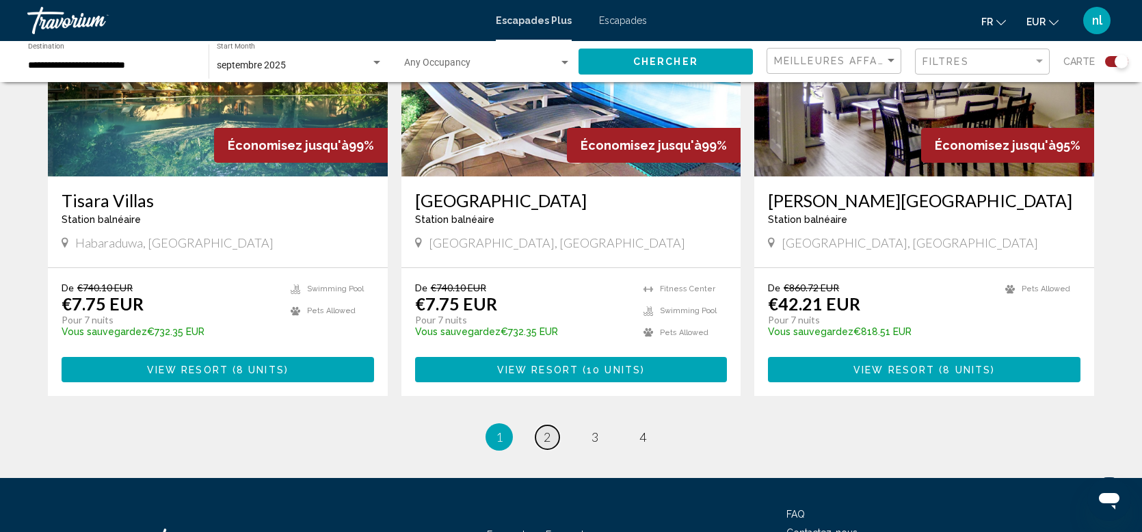
click at [551, 429] on span "2" at bounding box center [547, 436] width 7 height 15
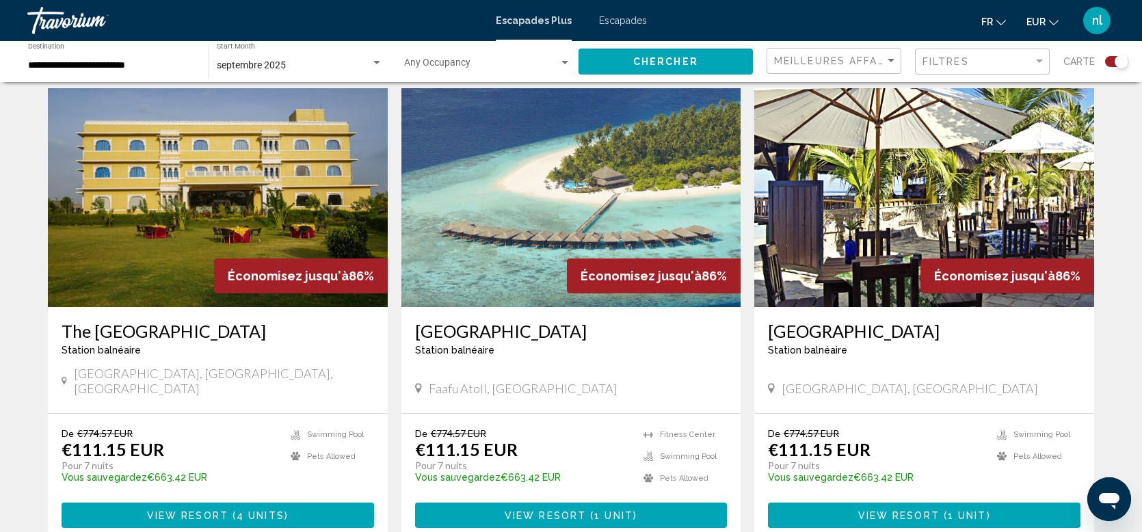
scroll to position [448, 0]
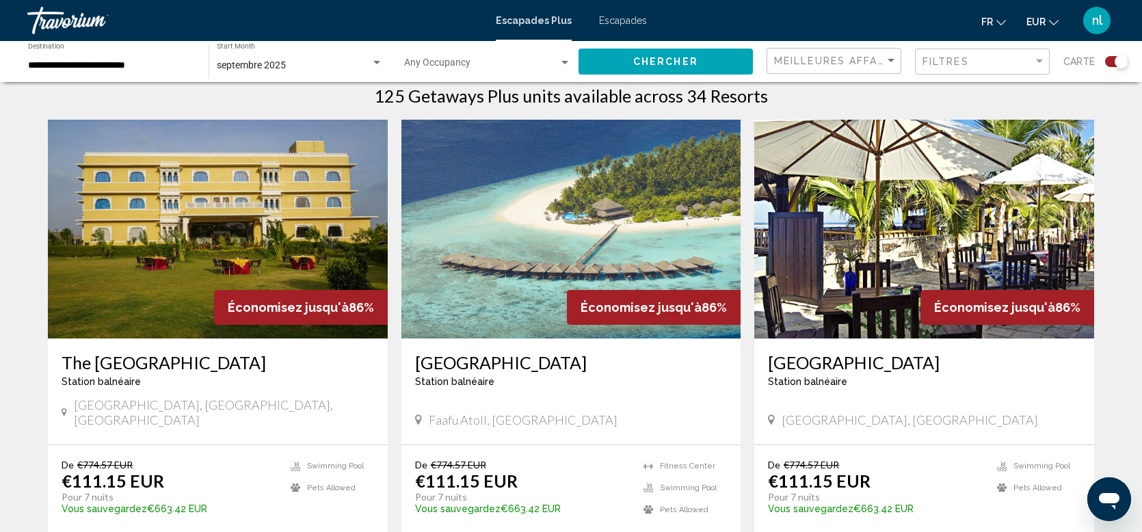
click at [615, 244] on img "Contenu principal" at bounding box center [571, 229] width 340 height 219
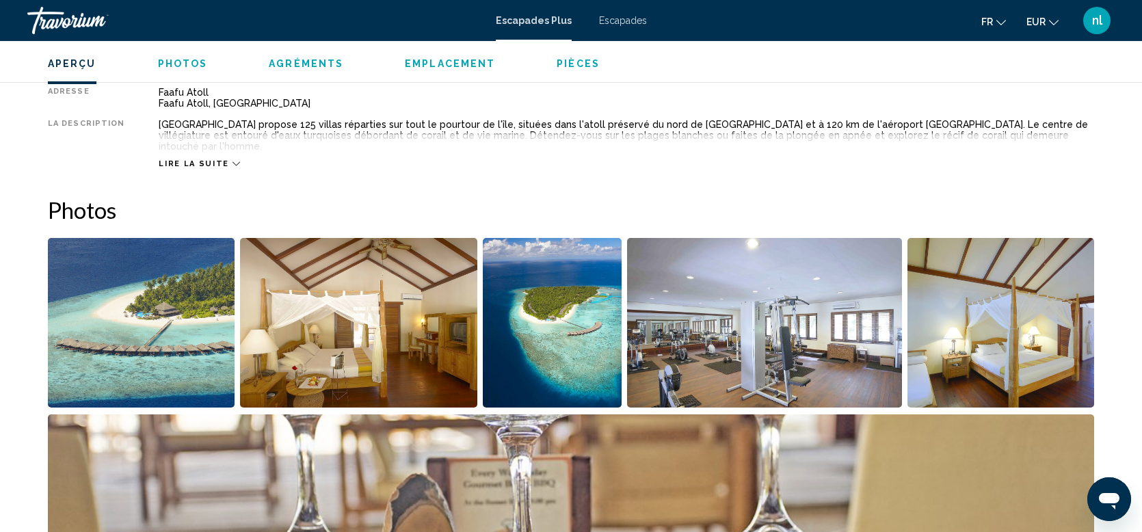
scroll to position [366, 0]
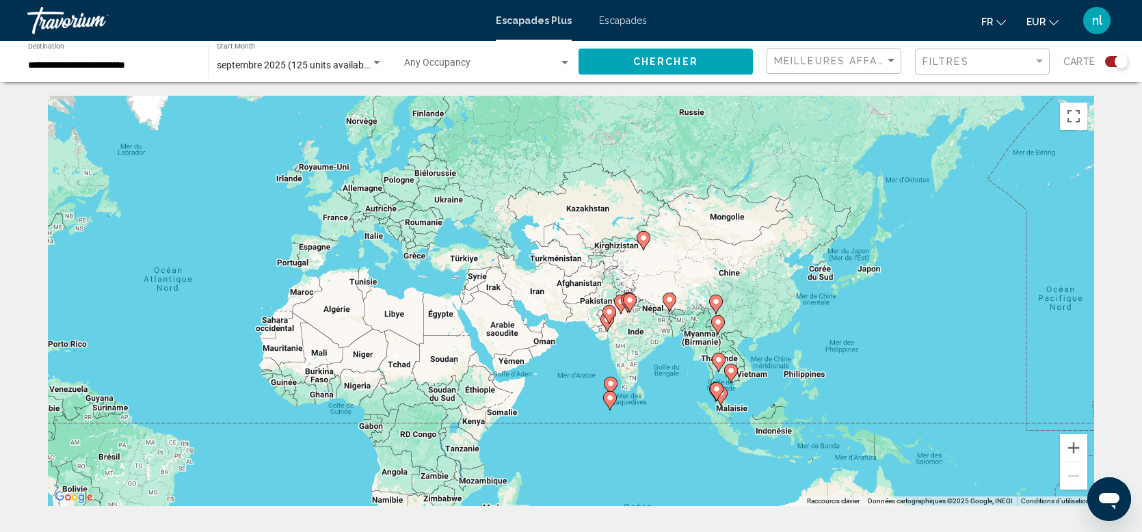
drag, startPoint x: 1031, startPoint y: 400, endPoint x: 667, endPoint y: 401, distance: 363.8
click at [667, 401] on div "Pour activer le glissement avec le clavier, appuyez sur Alt+Entrée. Une fois ce…" at bounding box center [571, 301] width 1046 height 410
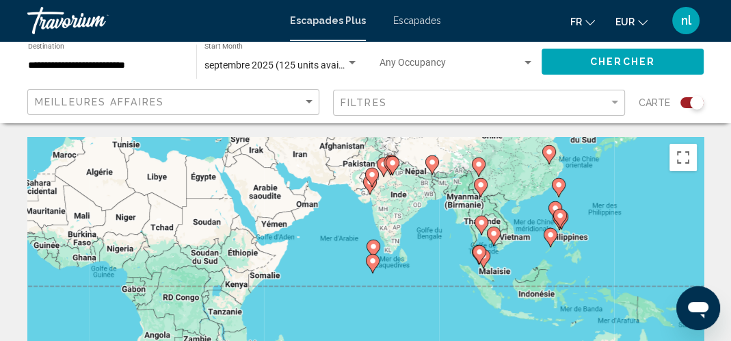
drag, startPoint x: 494, startPoint y: 308, endPoint x: 462, endPoint y: 128, distance: 182.7
click at [481, 219] on image "Contenu principal" at bounding box center [481, 222] width 8 height 8
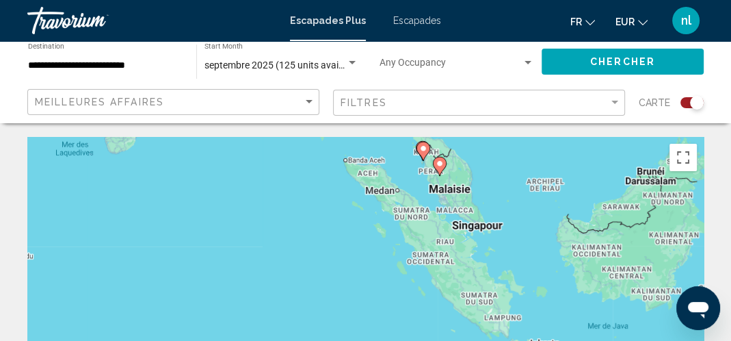
drag, startPoint x: 429, startPoint y: 332, endPoint x: 495, endPoint y: 30, distance: 308.8
click at [495, 30] on div "**********" at bounding box center [365, 170] width 731 height 341
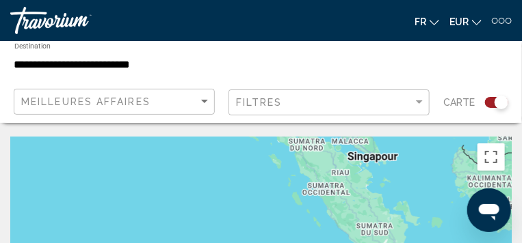
drag, startPoint x: 368, startPoint y: 176, endPoint x: 429, endPoint y: 205, distance: 68.2
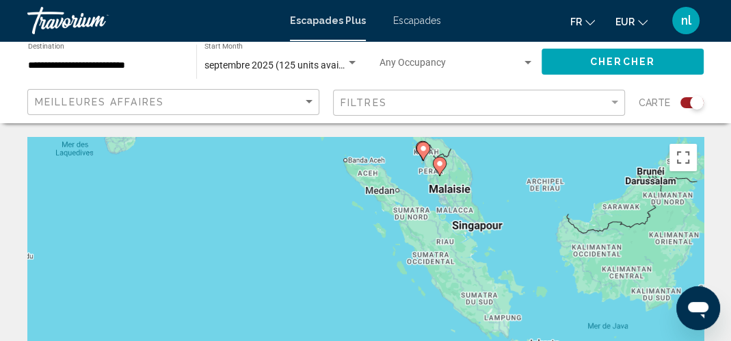
drag, startPoint x: 514, startPoint y: 245, endPoint x: 528, endPoint y: 138, distance: 107.6
click at [528, 138] on div "Pour activer le glissement avec le clavier, appuyez sur Alt+Entrée. Une fois ce…" at bounding box center [365, 342] width 676 height 410
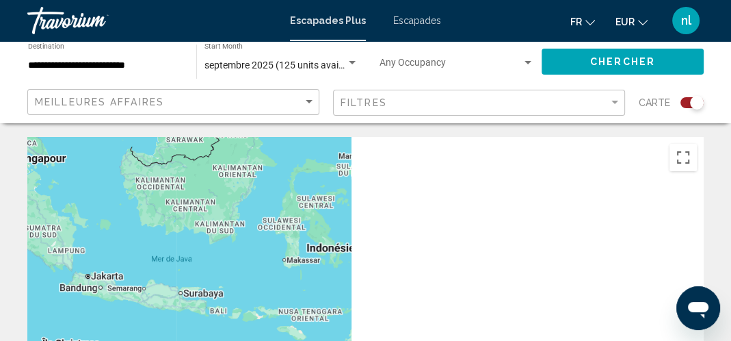
drag, startPoint x: 528, startPoint y: 138, endPoint x: 145, endPoint y: 49, distance: 393.3
